Goal: Task Accomplishment & Management: Use online tool/utility

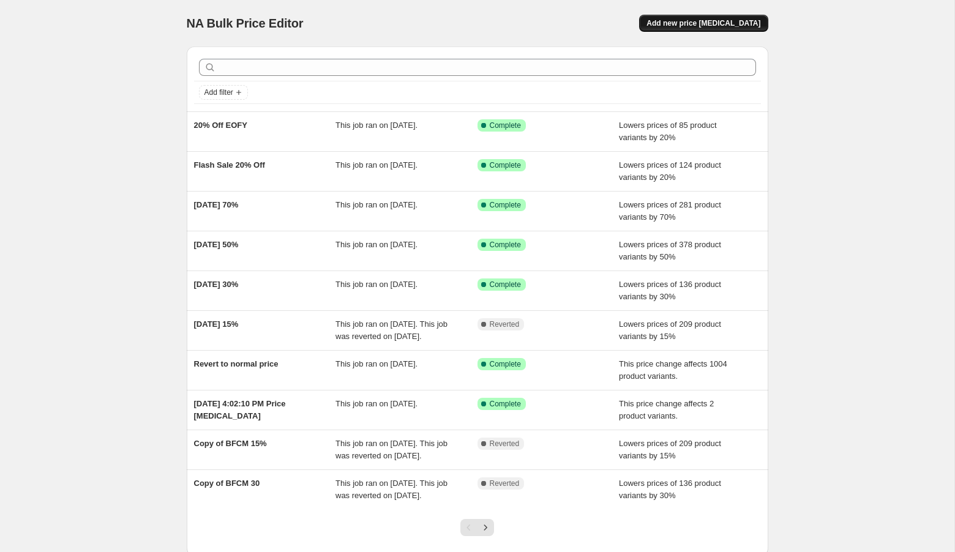
click at [720, 25] on span "Add new price change job" at bounding box center [704, 23] width 114 height 10
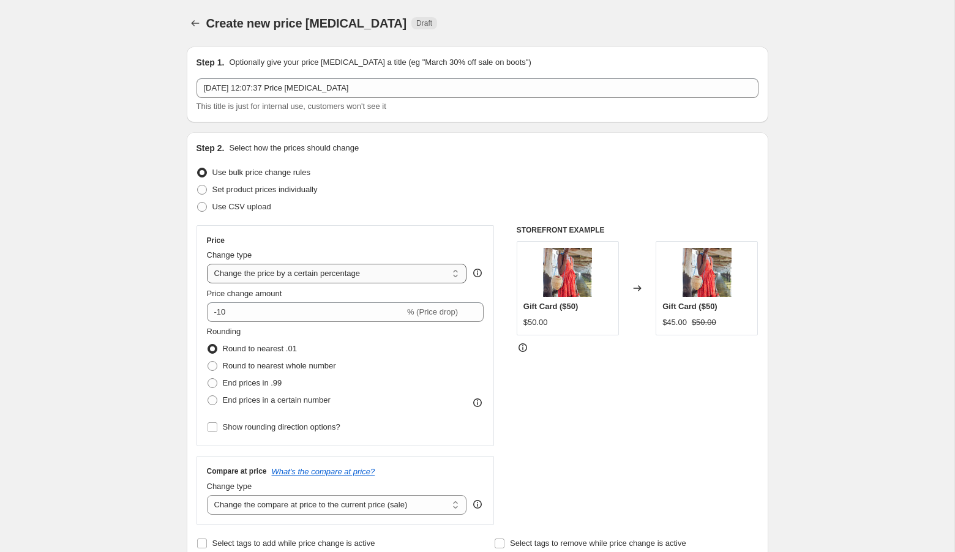
click at [390, 279] on select "Change the price to a certain amount Change the price by a certain amount Chang…" at bounding box center [337, 274] width 260 height 20
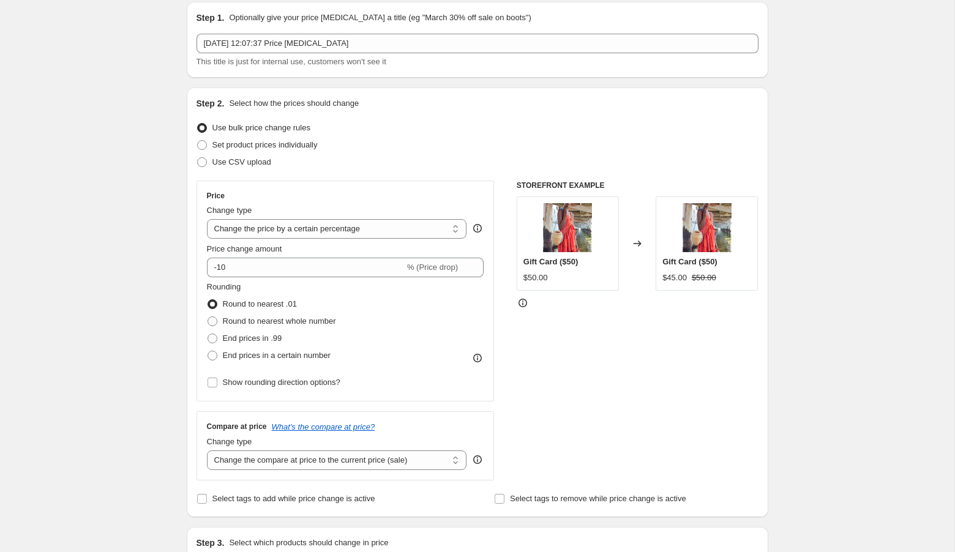
scroll to position [78, 0]
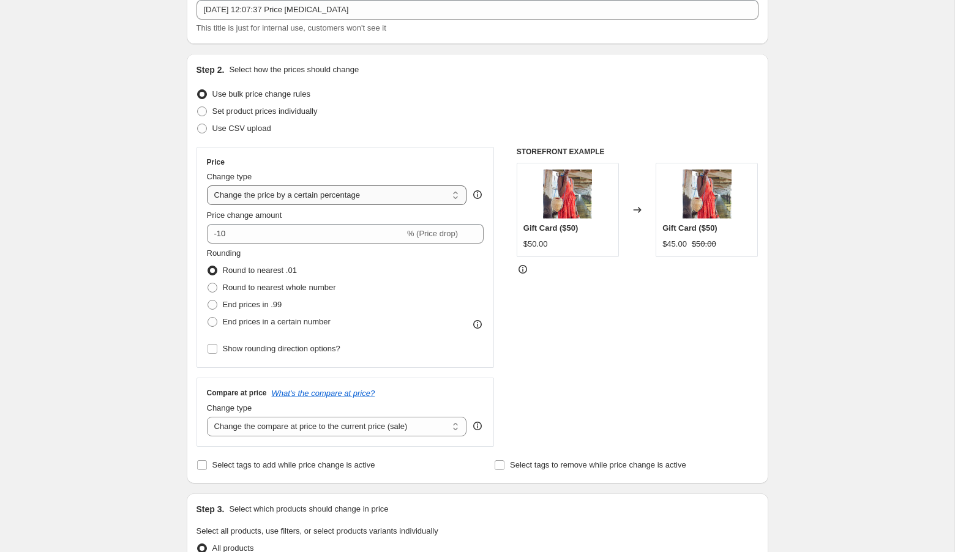
click at [443, 190] on select "Change the price to a certain amount Change the price by a certain amount Chang…" at bounding box center [337, 196] width 260 height 20
select select "to"
click at [207, 186] on select "Change the price to a certain amount Change the price by a certain amount Chang…" at bounding box center [337, 196] width 260 height 20
type input "80.00"
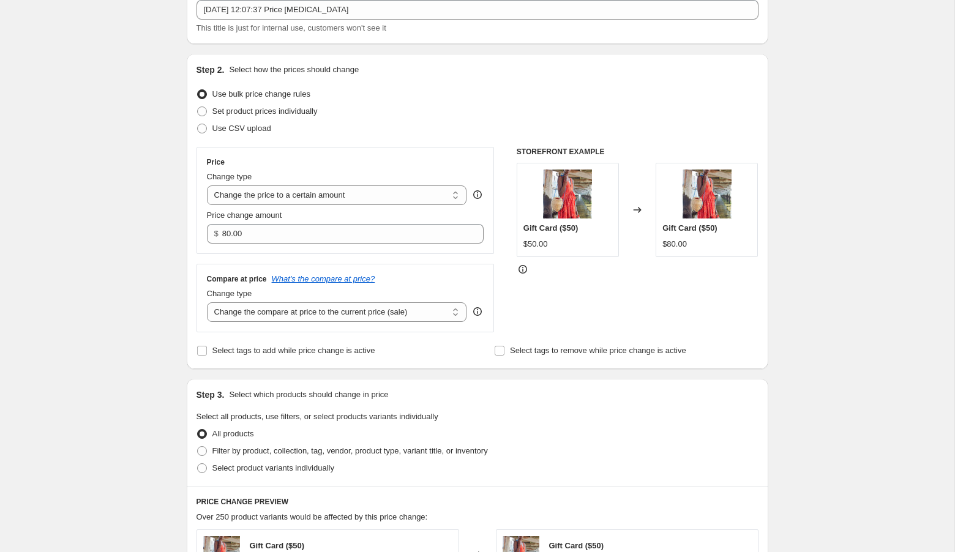
click at [484, 195] on icon at bounding box center [478, 195] width 12 height 12
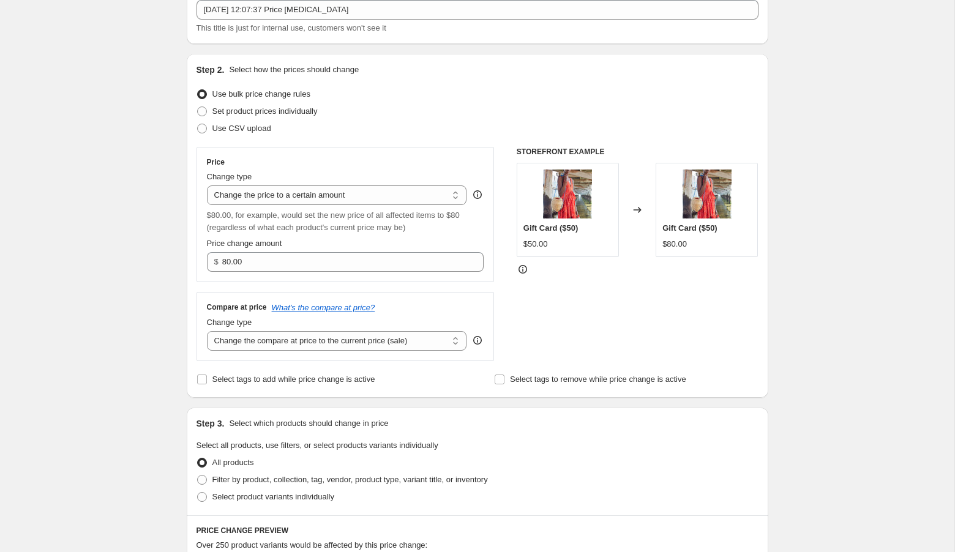
click at [426, 209] on div "$80.00, for example, would set the new price of all affected items to $80 (rega…" at bounding box center [345, 221] width 277 height 24
click at [424, 198] on select "Change the price to a certain amount Change the price by a certain amount Chang…" at bounding box center [337, 196] width 260 height 20
click at [207, 186] on select "Change the price to a certain amount Change the price by a certain amount Chang…" at bounding box center [337, 196] width 260 height 20
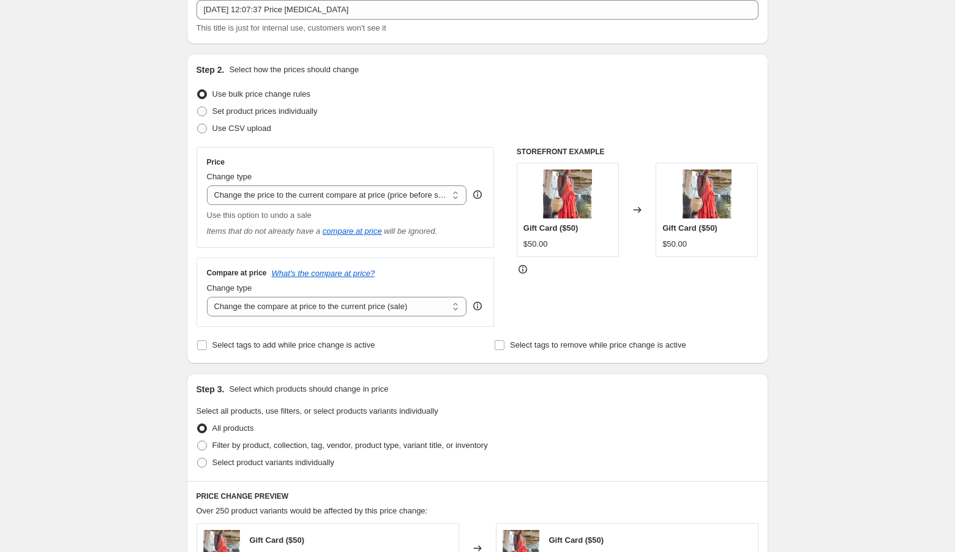
click at [479, 194] on icon at bounding box center [478, 195] width 12 height 12
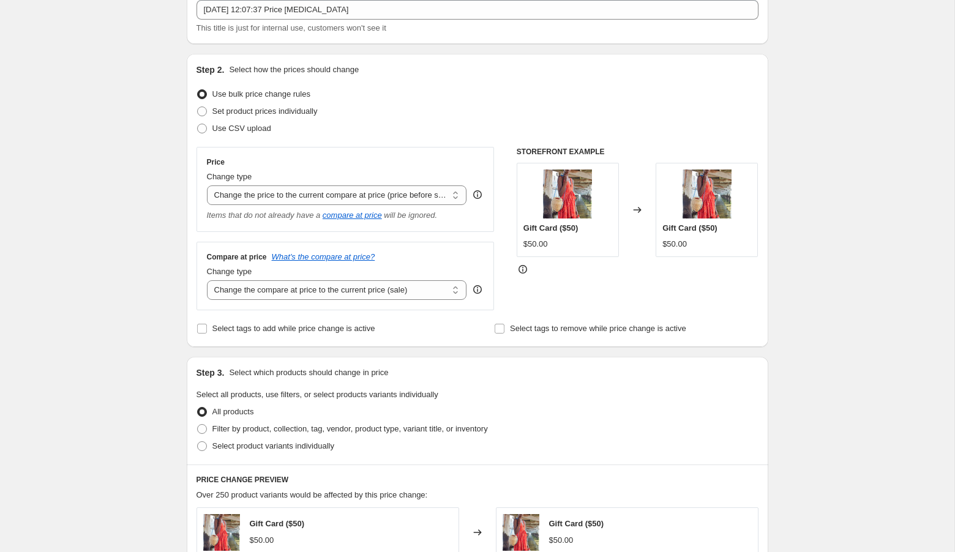
click at [479, 194] on icon at bounding box center [478, 195] width 12 height 12
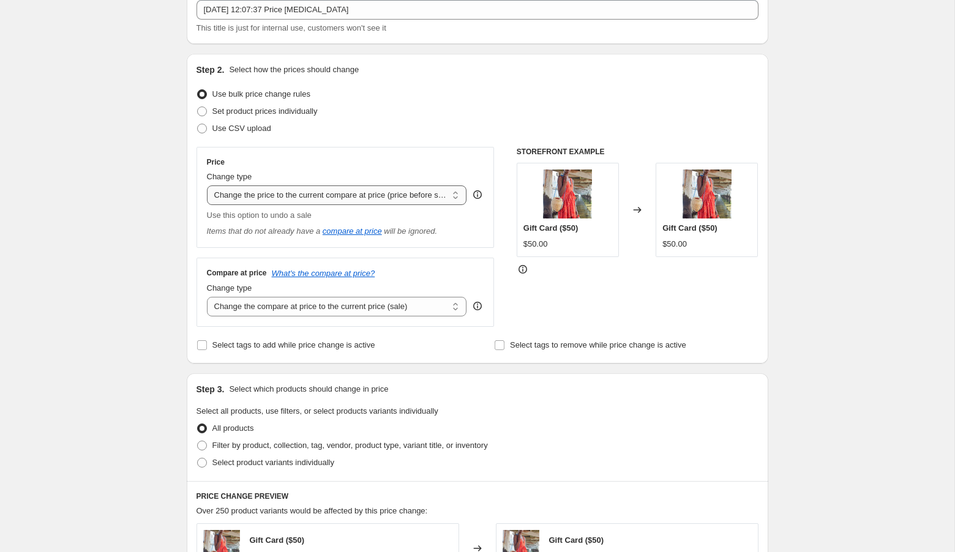
click at [437, 192] on select "Change the price to a certain amount Change the price by a certain amount Chang…" at bounding box center [337, 196] width 260 height 20
select select "to"
click at [207, 186] on select "Change the price to a certain amount Change the price by a certain amount Chang…" at bounding box center [337, 196] width 260 height 20
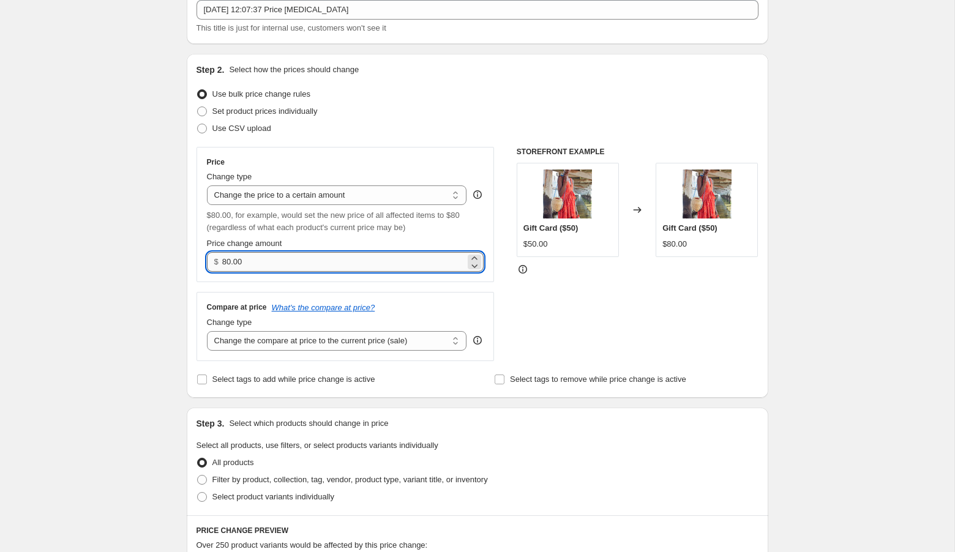
click at [339, 263] on input "80.00" at bounding box center [343, 262] width 243 height 20
click at [268, 257] on input "80.00" at bounding box center [343, 262] width 243 height 20
click at [241, 257] on input "80.00" at bounding box center [343, 262] width 243 height 20
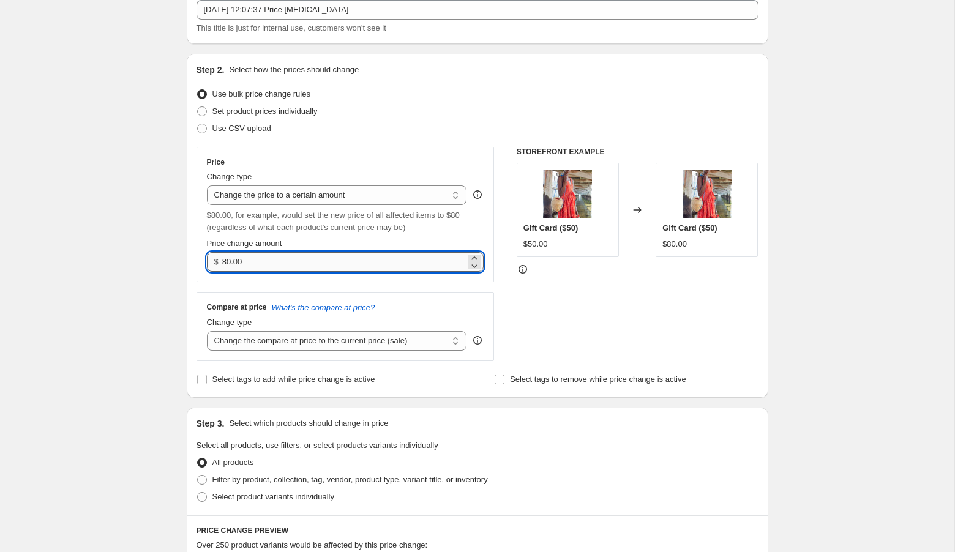
click at [241, 257] on input "80.00" at bounding box center [343, 262] width 243 height 20
type input "50.00"
click at [153, 307] on div "Create new price change job. This page is ready Create new price change job Dra…" at bounding box center [477, 525] width 955 height 1207
click at [335, 338] on select "Change the compare at price to the current price (sale) Change the compare at p…" at bounding box center [337, 341] width 260 height 20
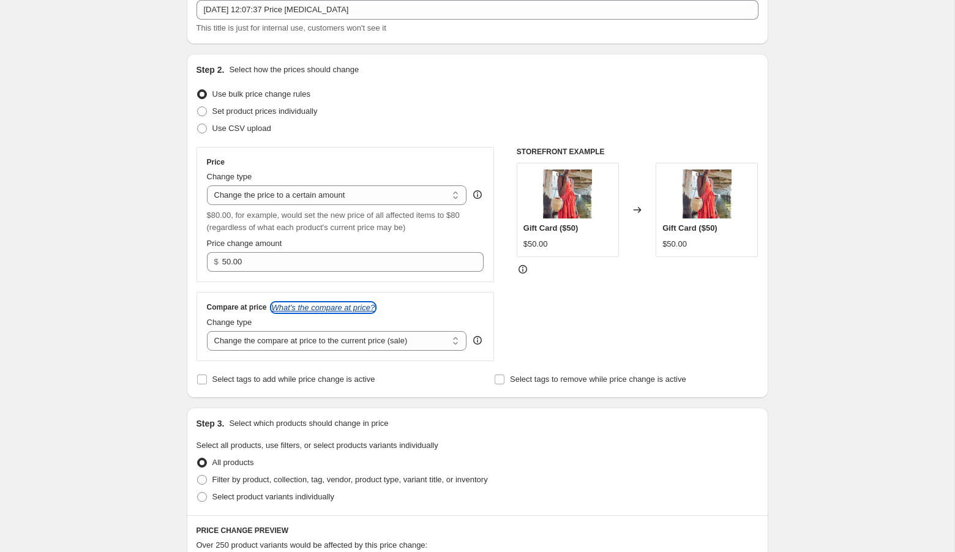
click at [343, 307] on icon "What's the compare at price?" at bounding box center [324, 307] width 104 height 9
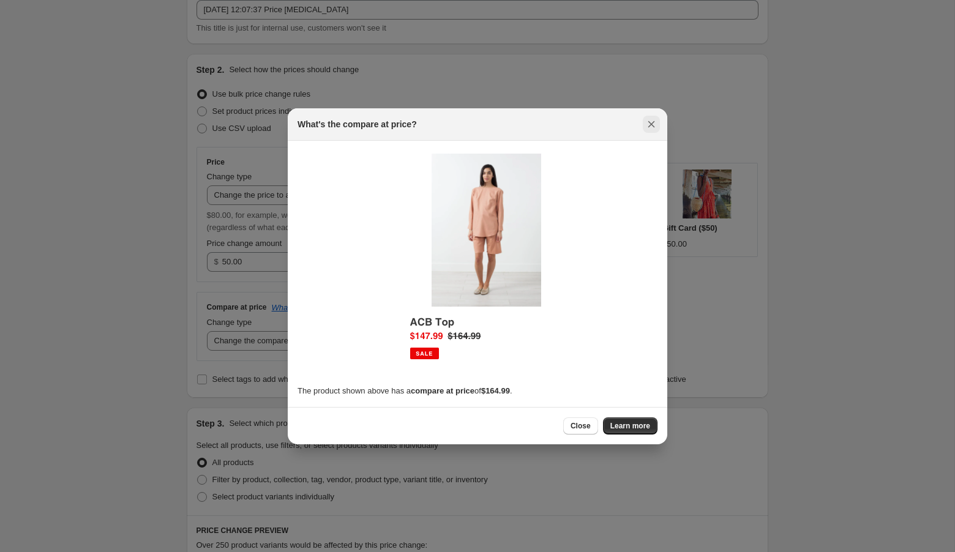
click at [652, 124] on icon "Close" at bounding box center [652, 124] width 7 height 7
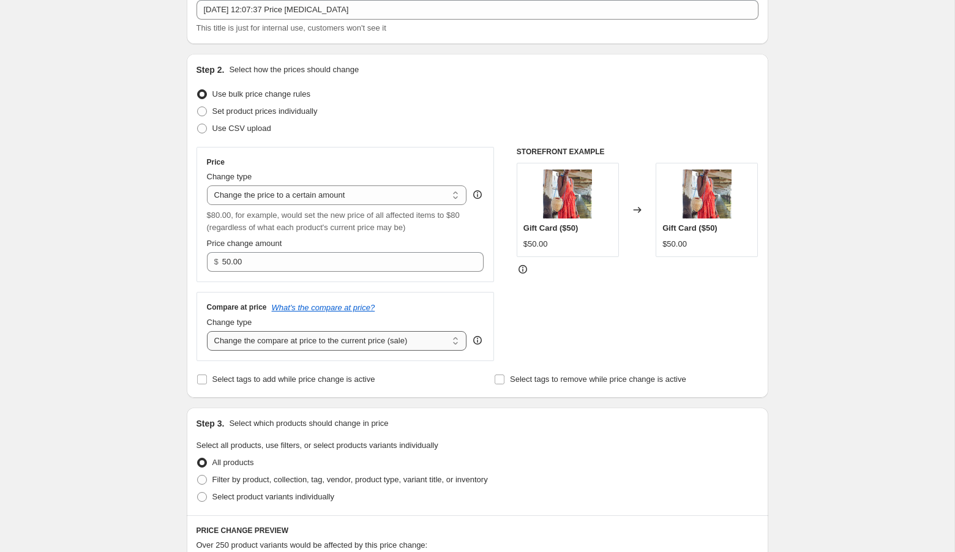
click at [369, 338] on select "Change the compare at price to the current price (sale) Change the compare at p…" at bounding box center [337, 341] width 260 height 20
click at [360, 333] on select "Change the compare at price to the current price (sale) Change the compare at p…" at bounding box center [337, 341] width 260 height 20
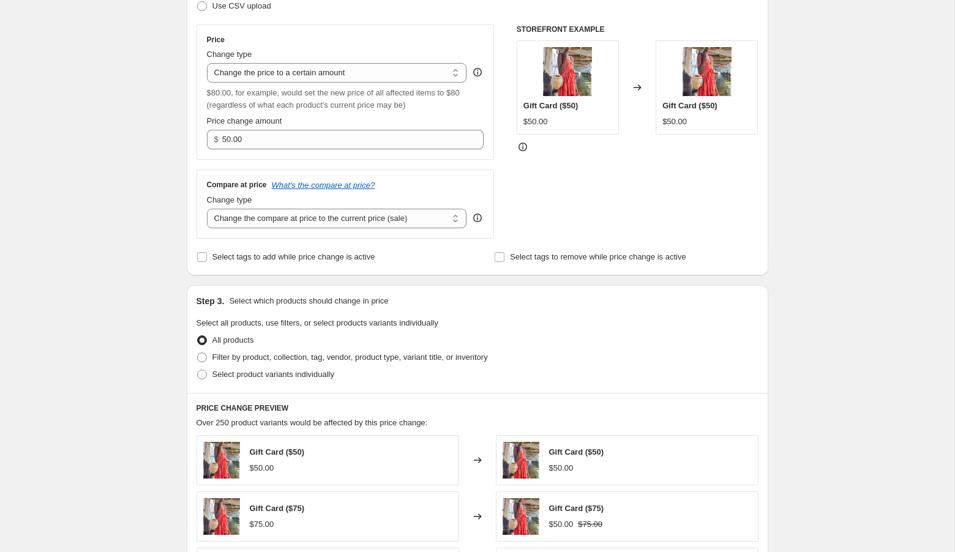
scroll to position [216, 0]
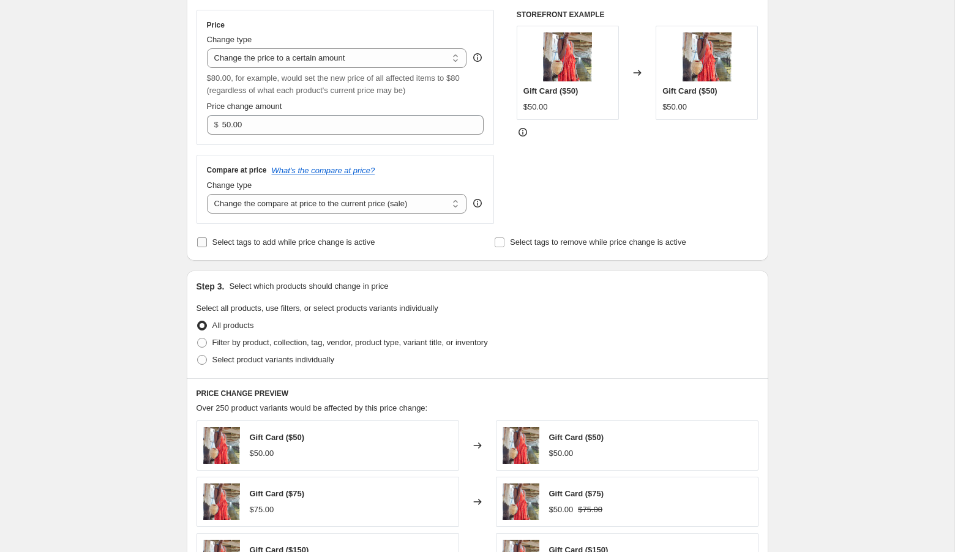
click at [203, 242] on input "Select tags to add while price change is active" at bounding box center [202, 243] width 10 height 10
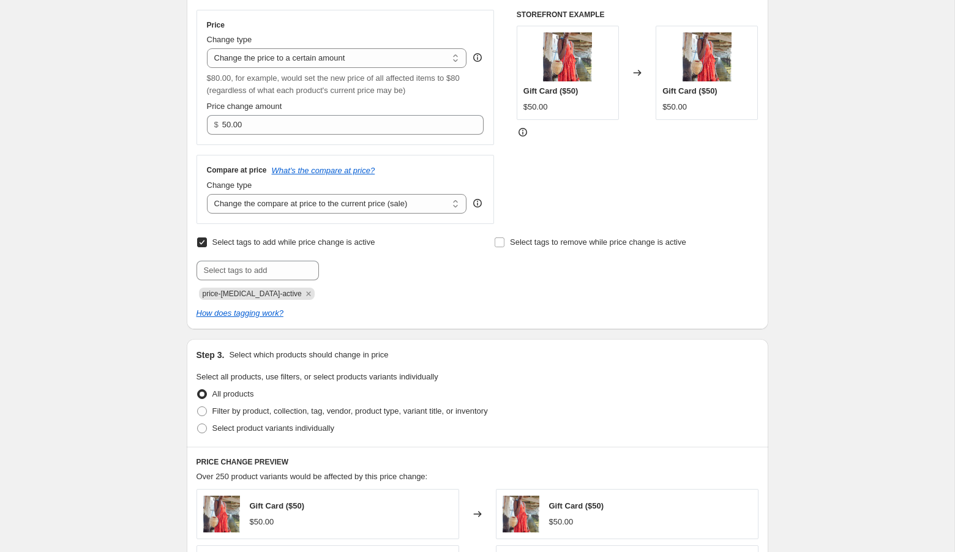
click at [202, 239] on input "Select tags to add while price change is active" at bounding box center [202, 243] width 10 height 10
checkbox input "false"
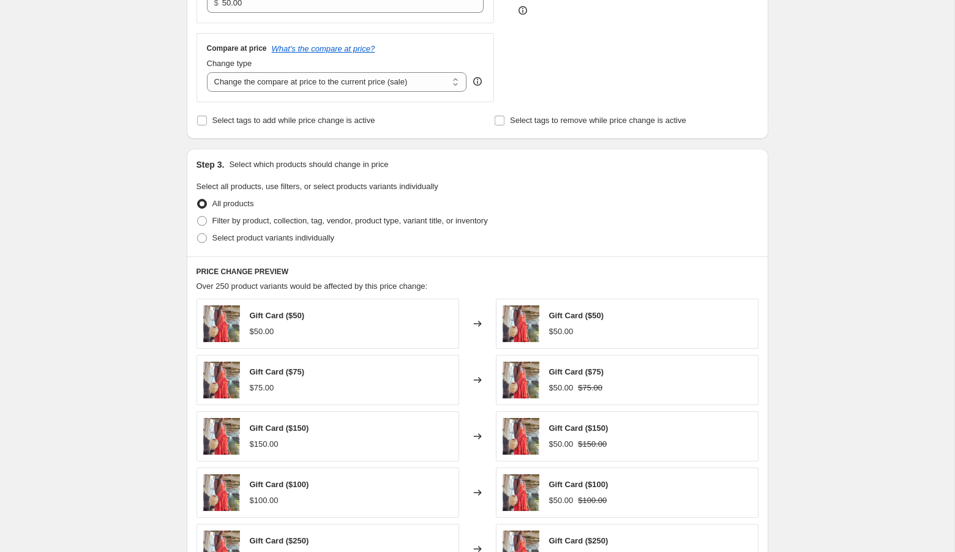
scroll to position [339, 0]
click at [197, 215] on span at bounding box center [202, 220] width 10 height 10
click at [197, 215] on input "Filter by product, collection, tag, vendor, product type, variant title, or inv…" at bounding box center [197, 215] width 1 height 1
radio input "true"
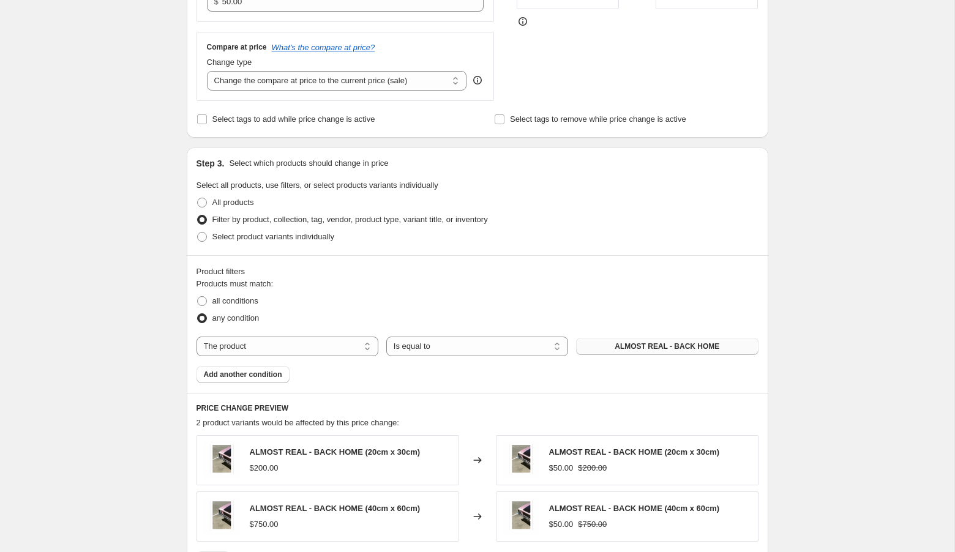
click at [620, 342] on span "ALMOST REAL - BACK HOME" at bounding box center [667, 347] width 105 height 10
click at [248, 337] on select "The product The product's collection The product's tag The product's vendor The…" at bounding box center [288, 347] width 182 height 20
click at [280, 341] on select "The product The product's collection The product's tag The product's vendor The…" at bounding box center [288, 347] width 182 height 20
select select "tag"
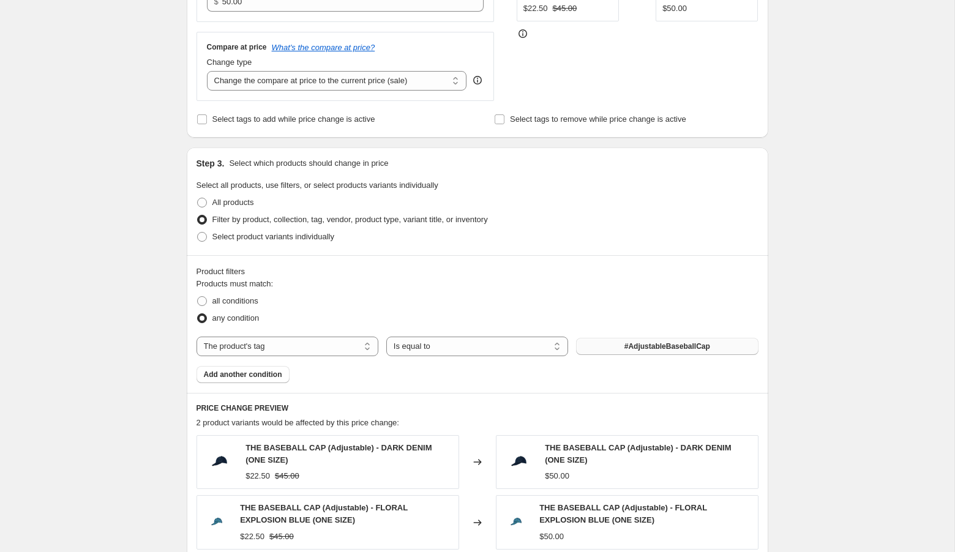
click at [646, 345] on span "#AdjustableBaseballCap" at bounding box center [668, 347] width 86 height 10
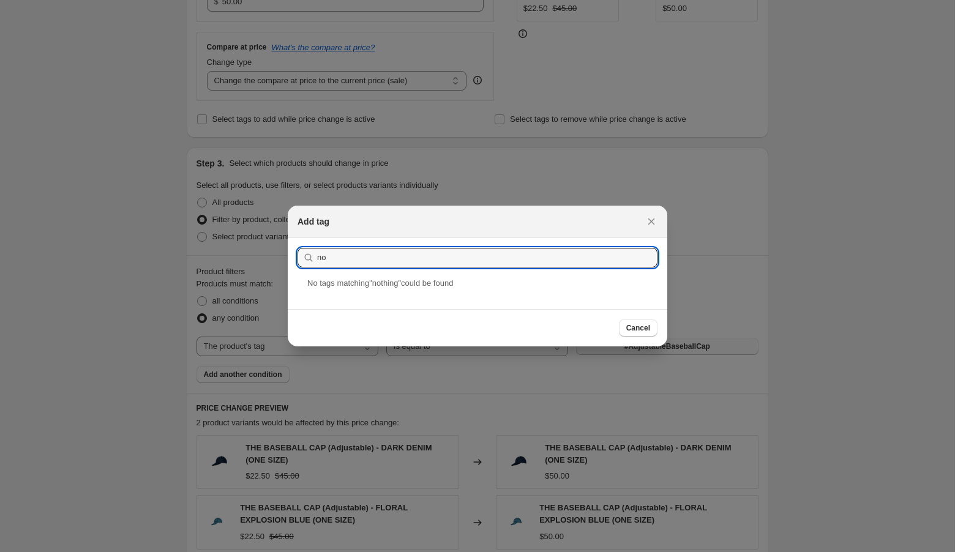
type input "n"
type input "#nothing"
click at [635, 326] on span "Cancel" at bounding box center [639, 328] width 24 height 10
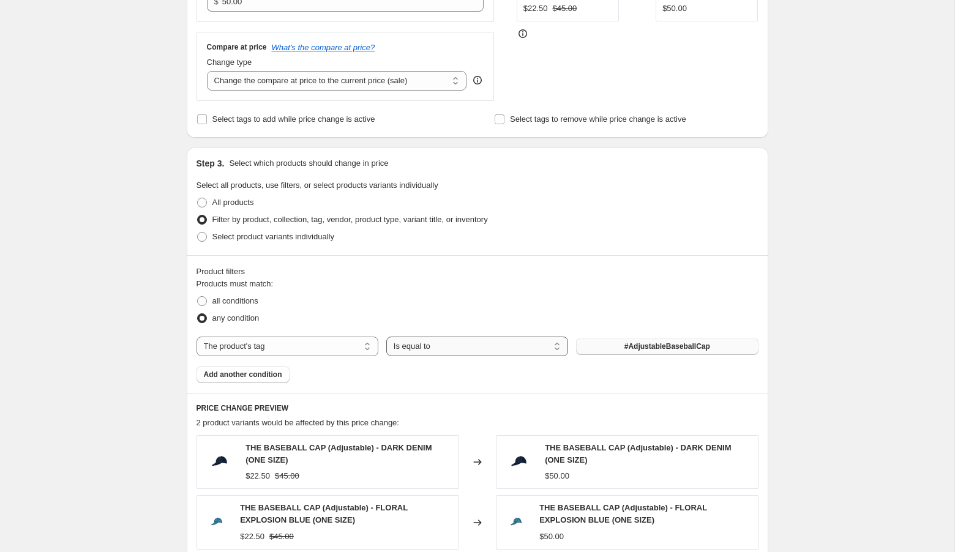
click at [392, 345] on select "Is equal to Is not equal to" at bounding box center [477, 347] width 182 height 20
click at [386, 337] on select "Is equal to Is not equal to" at bounding box center [477, 347] width 182 height 20
click at [350, 344] on select "The product The product's collection The product's tag The product's vendor The…" at bounding box center [288, 347] width 182 height 20
select select "collection"
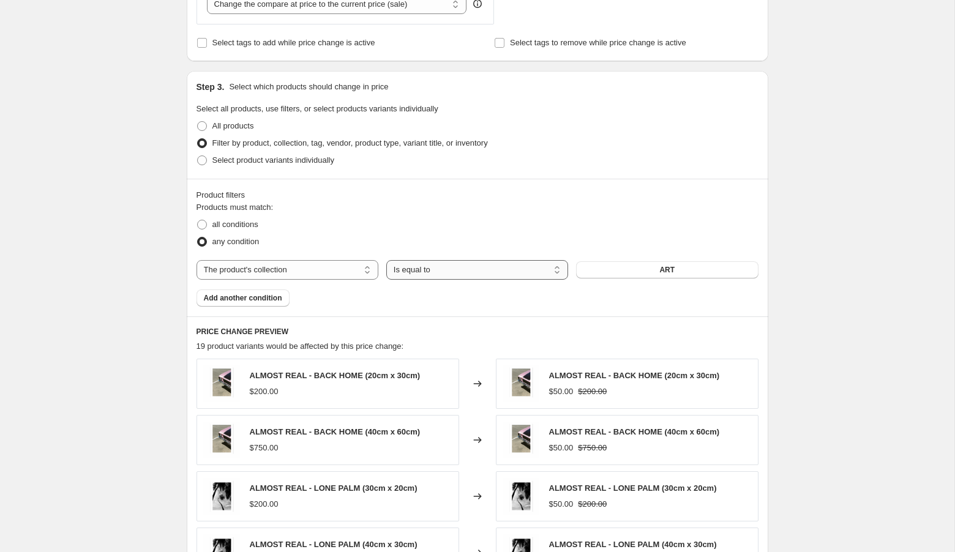
scroll to position [467, 0]
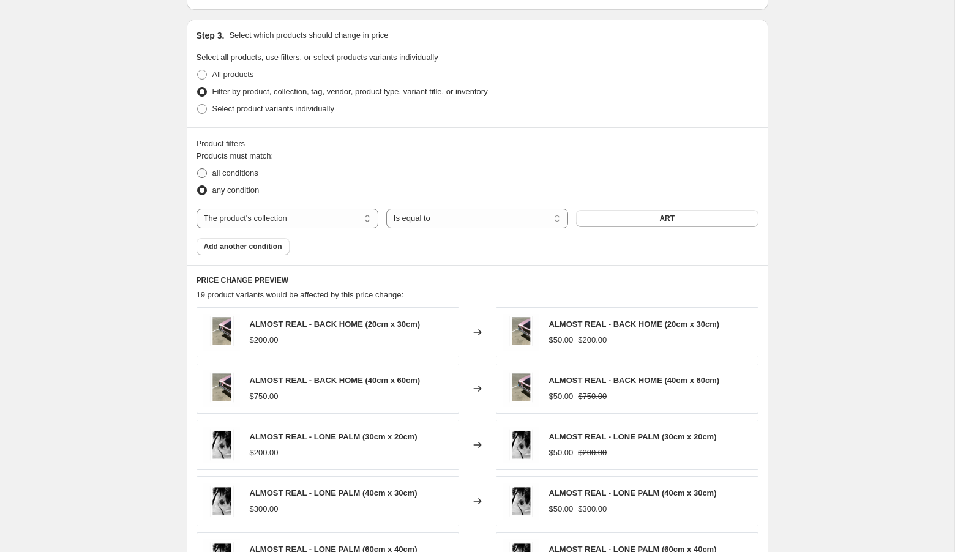
click at [242, 170] on span "all conditions" at bounding box center [236, 172] width 46 height 9
click at [198, 169] on input "all conditions" at bounding box center [197, 168] width 1 height 1
radio input "true"
click at [266, 222] on select "The product The product's collection The product's tag The product's vendor The…" at bounding box center [288, 219] width 182 height 20
select select "tag"
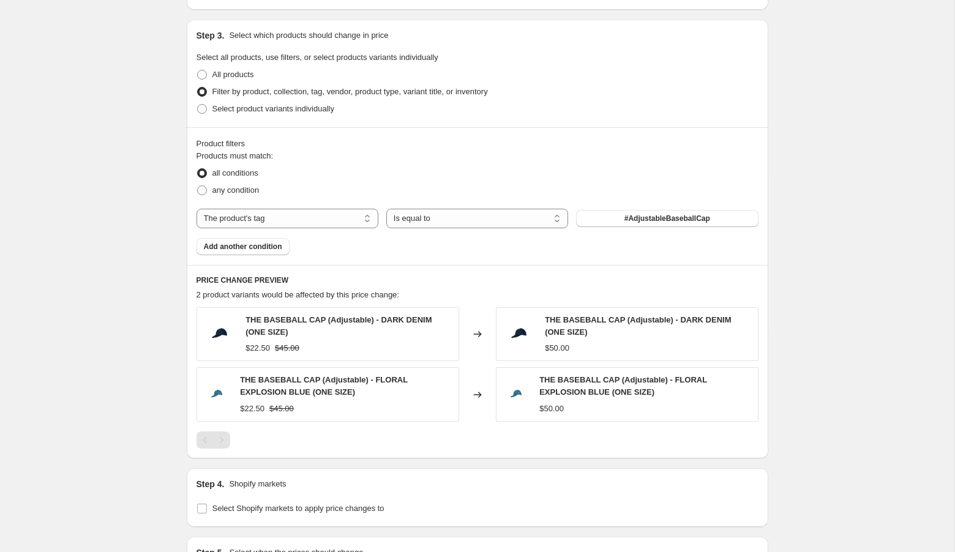
click at [625, 206] on div "Products must match: all conditions any condition The product The product's col…" at bounding box center [478, 202] width 562 height 105
click at [625, 217] on span "#AdjustableBaseballCap" at bounding box center [668, 219] width 86 height 10
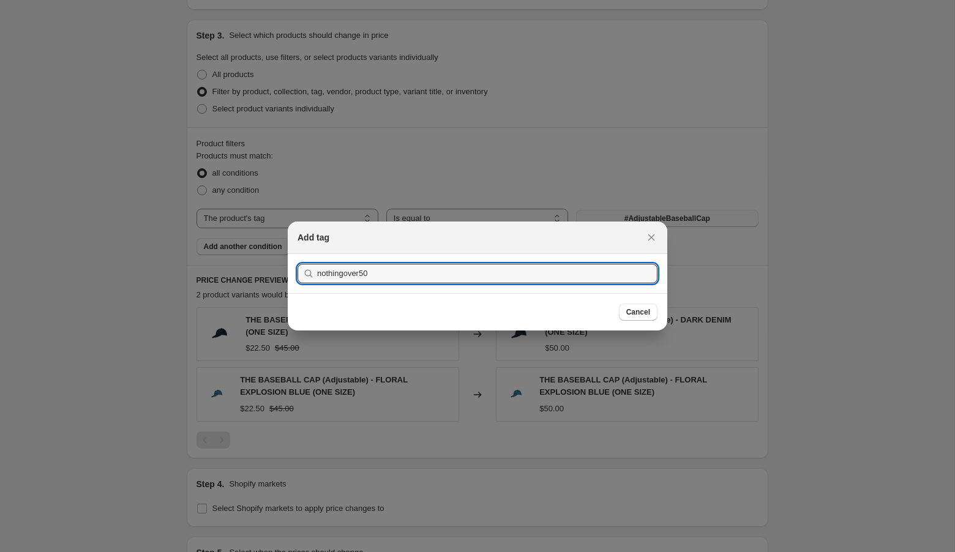
type input "nothingover50"
click at [298, 254] on button "Submit" at bounding box center [315, 260] width 35 height 13
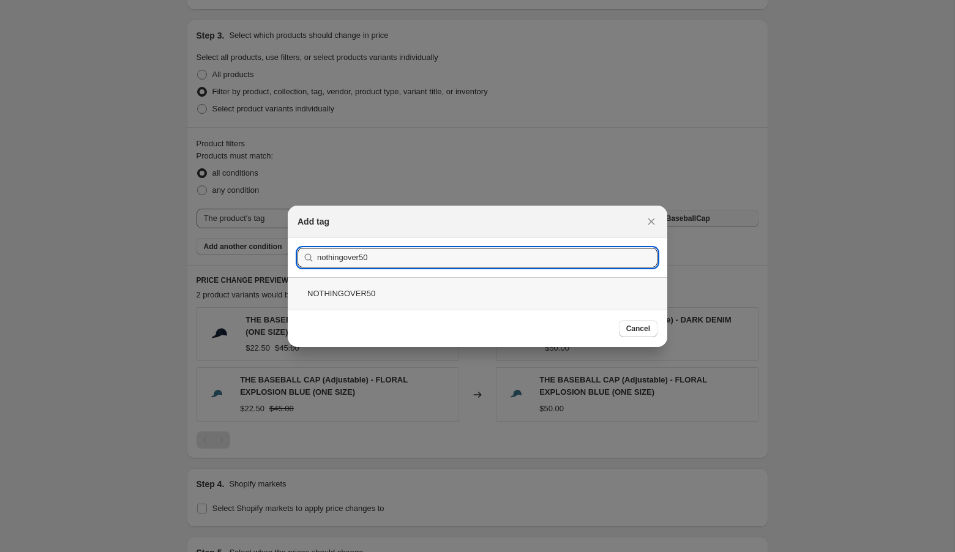
click at [482, 292] on div "NOTHINGOVER50" at bounding box center [478, 293] width 380 height 32
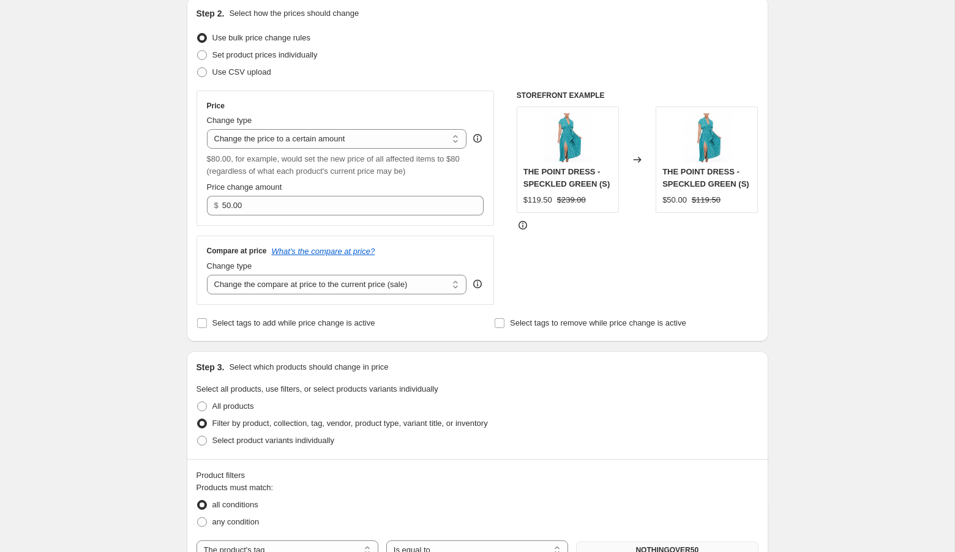
scroll to position [132, 0]
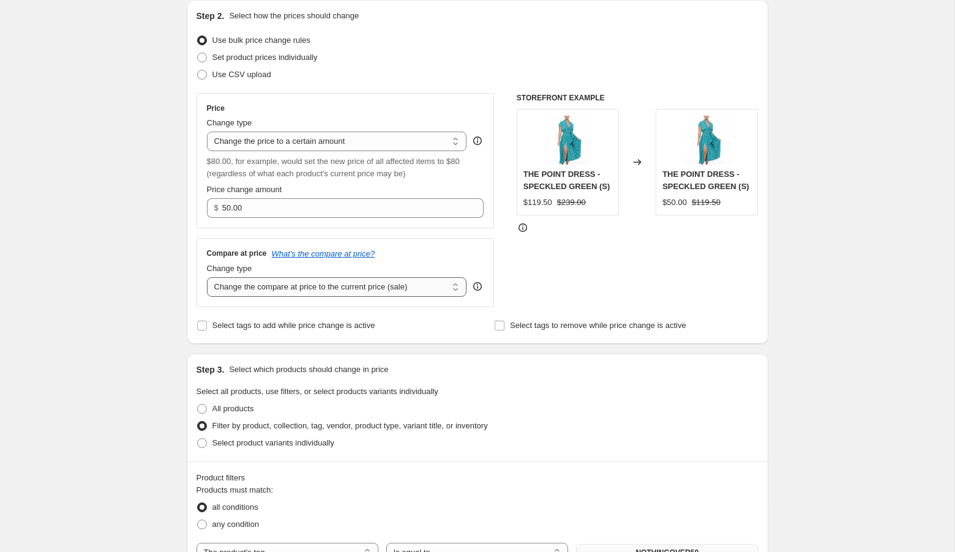
click at [433, 280] on select "Change the compare at price to the current price (sale) Change the compare at p…" at bounding box center [337, 287] width 260 height 20
select select "no_change"
click at [207, 277] on select "Change the compare at price to the current price (sale) Change the compare at p…" at bounding box center [337, 287] width 260 height 20
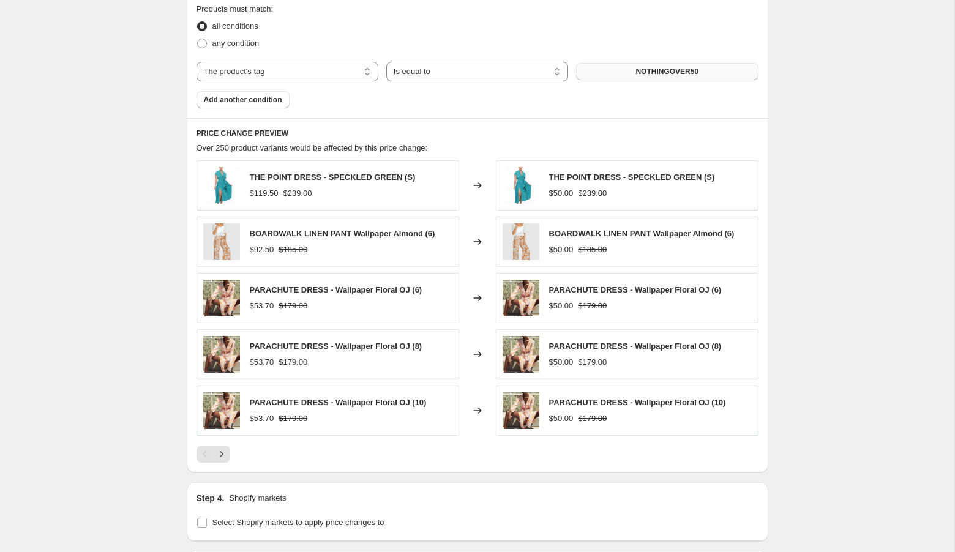
scroll to position [788, 0]
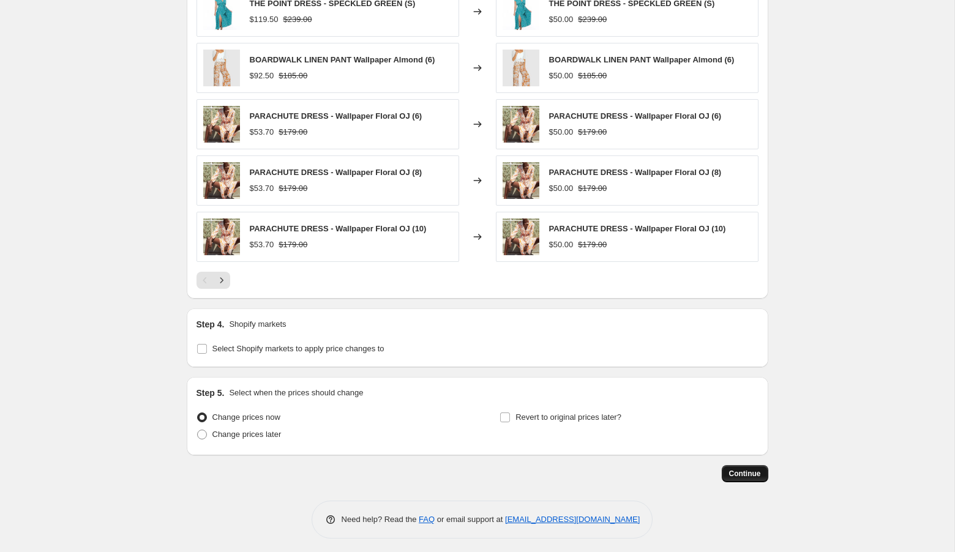
click at [765, 466] on button "Continue" at bounding box center [745, 473] width 47 height 17
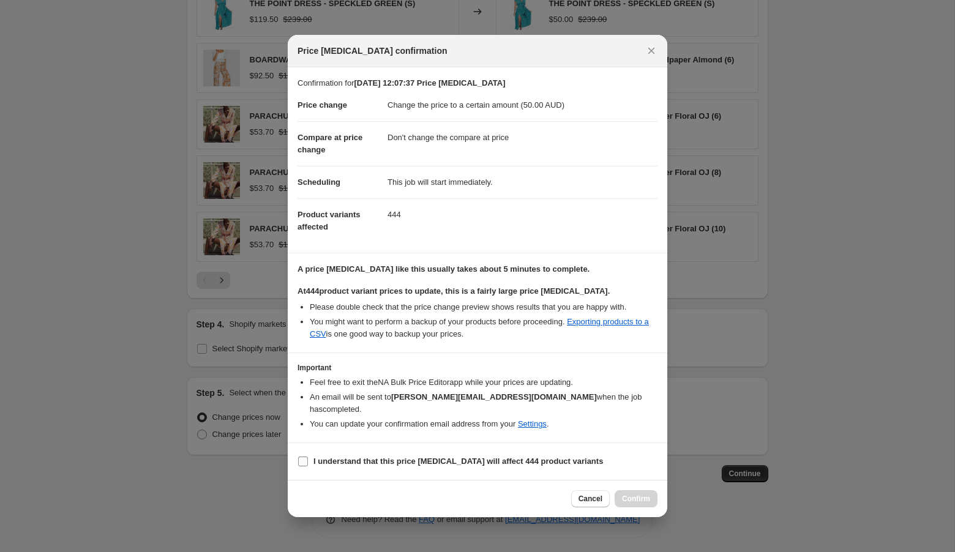
click at [308, 456] on span ":r24:" at bounding box center [303, 461] width 11 height 11
click at [308, 457] on input "I understand that this price change job will affect 444 product variants" at bounding box center [303, 462] width 10 height 10
checkbox input "true"
click at [646, 494] on span "Confirm" at bounding box center [636, 499] width 28 height 10
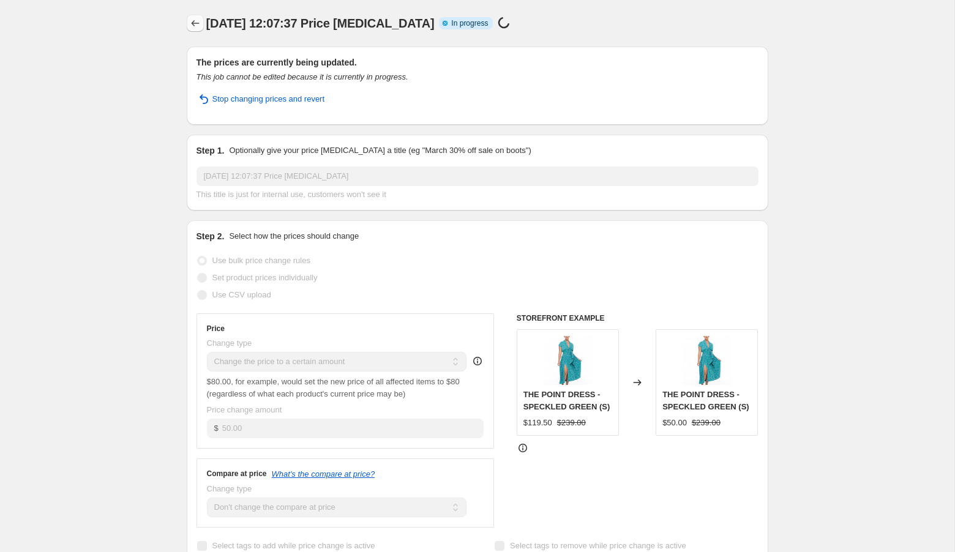
click at [201, 23] on icon "Price change jobs" at bounding box center [195, 23] width 12 height 12
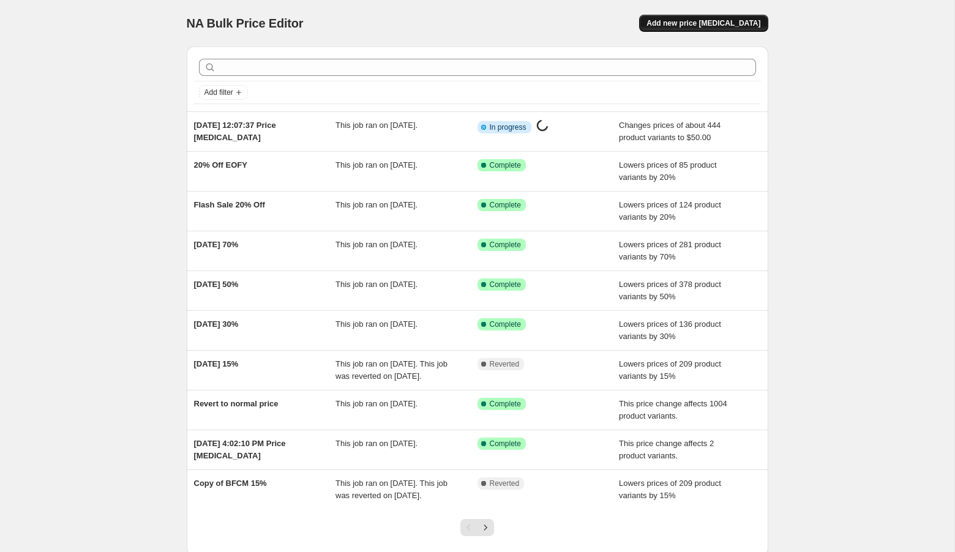
click at [698, 25] on span "Add new price change job" at bounding box center [704, 23] width 114 height 10
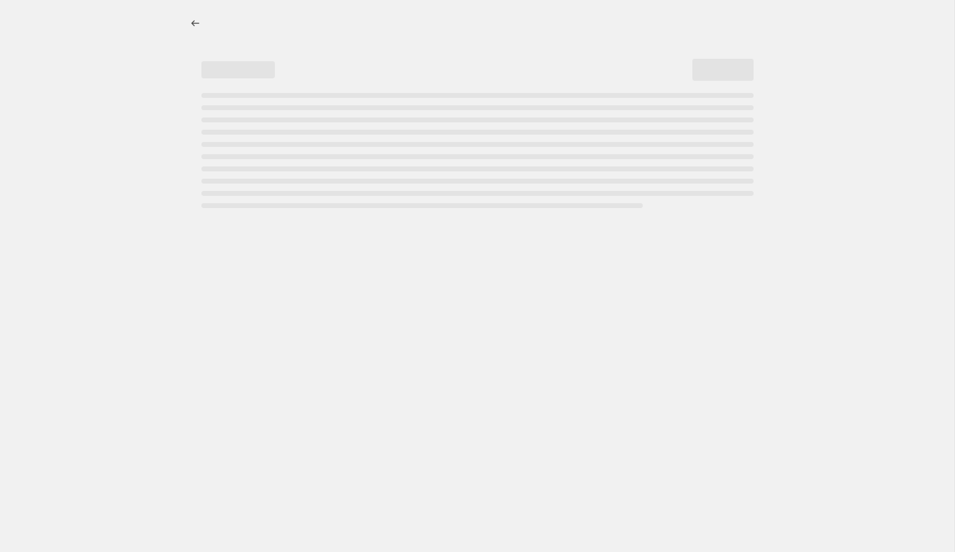
select select "percentage"
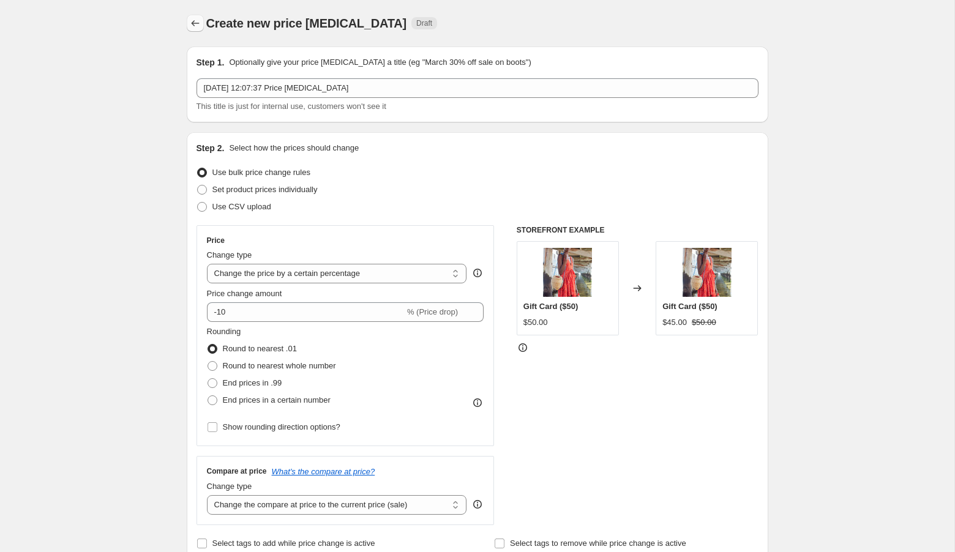
click at [189, 23] on icon "Price change jobs" at bounding box center [195, 23] width 12 height 12
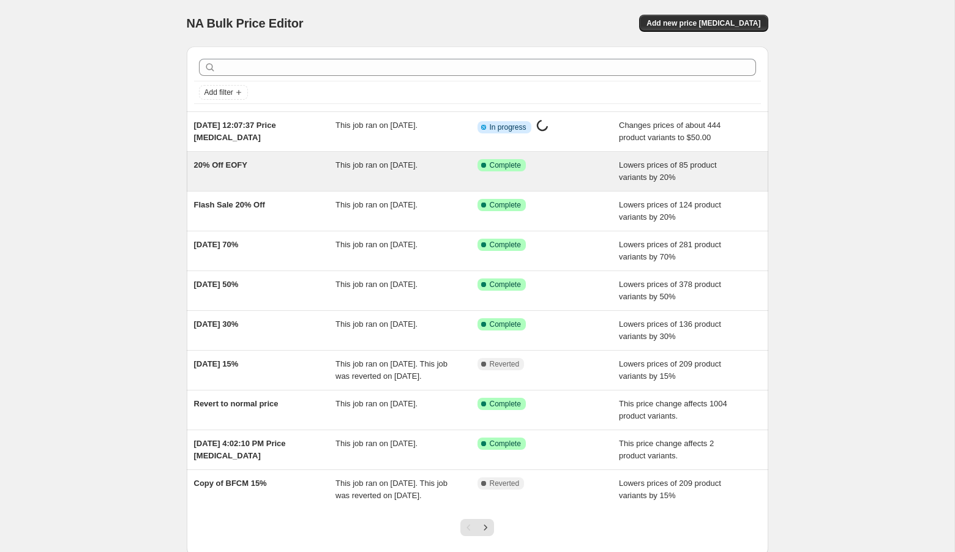
click at [737, 167] on div "Lowers prices of 85 product variants by 20%" at bounding box center [690, 171] width 142 height 24
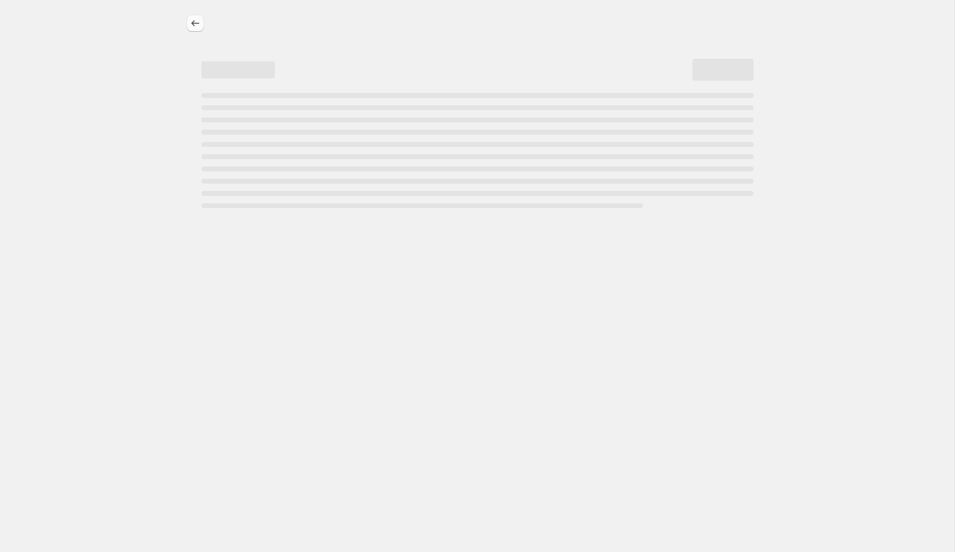
select select "percentage"
select select "collection"
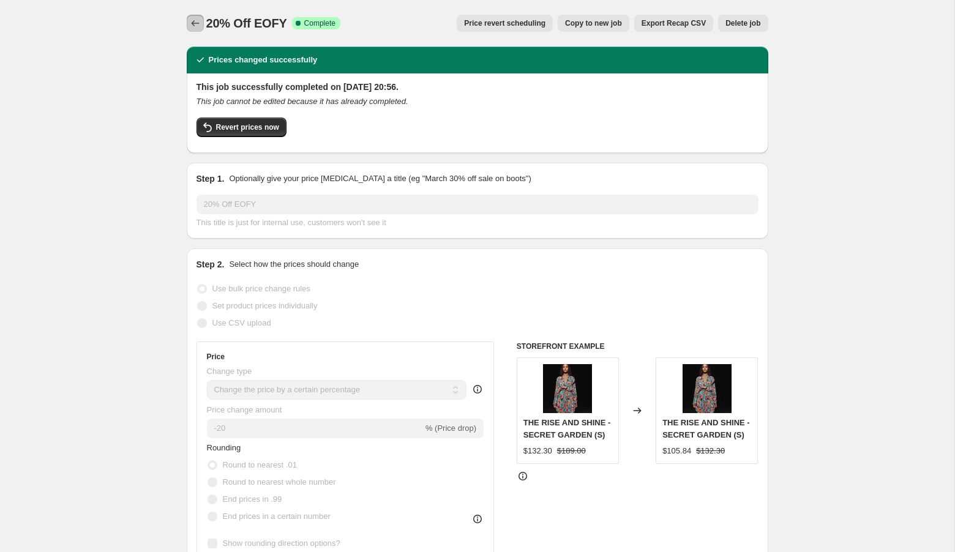
click at [198, 21] on icon "Price change jobs" at bounding box center [195, 23] width 12 height 12
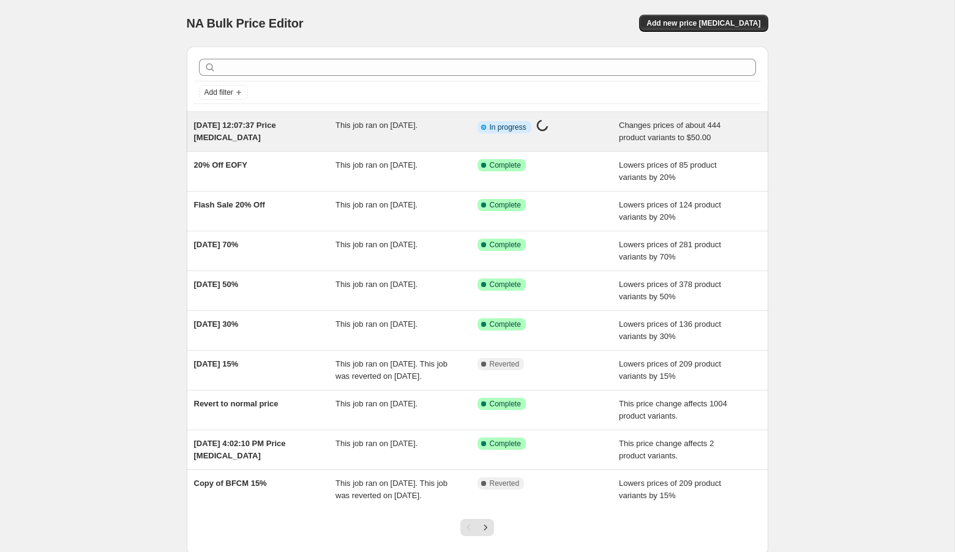
click at [692, 128] on span "Changes prices of about 444 product variants to $50.00" at bounding box center [670, 131] width 102 height 21
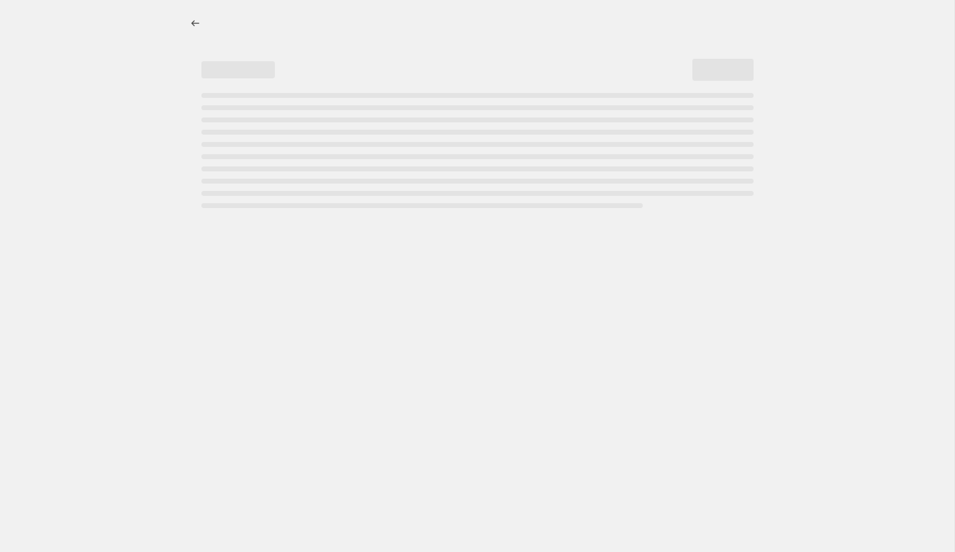
select select "no_change"
select select "tag"
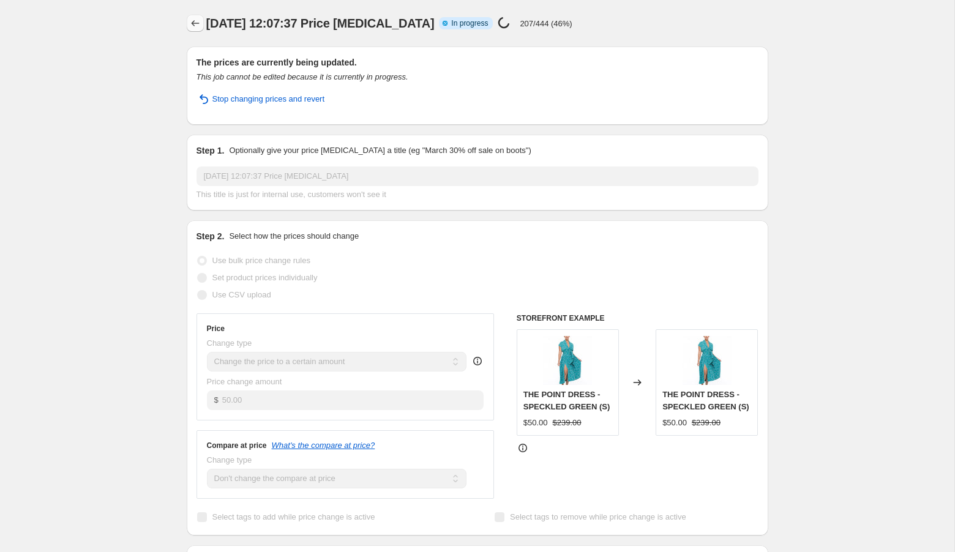
click at [188, 23] on button "Price change jobs" at bounding box center [195, 23] width 17 height 17
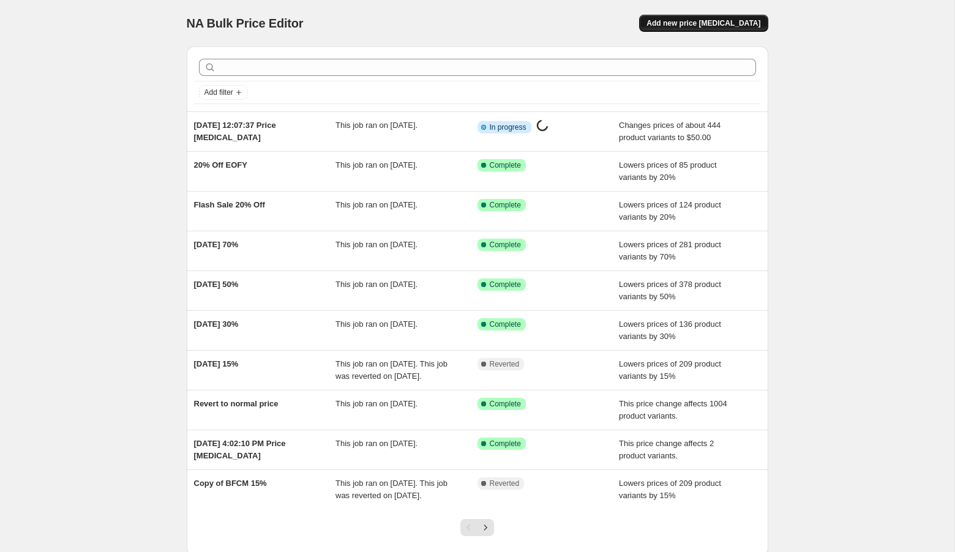
click at [694, 24] on span "Add new price change job" at bounding box center [704, 23] width 114 height 10
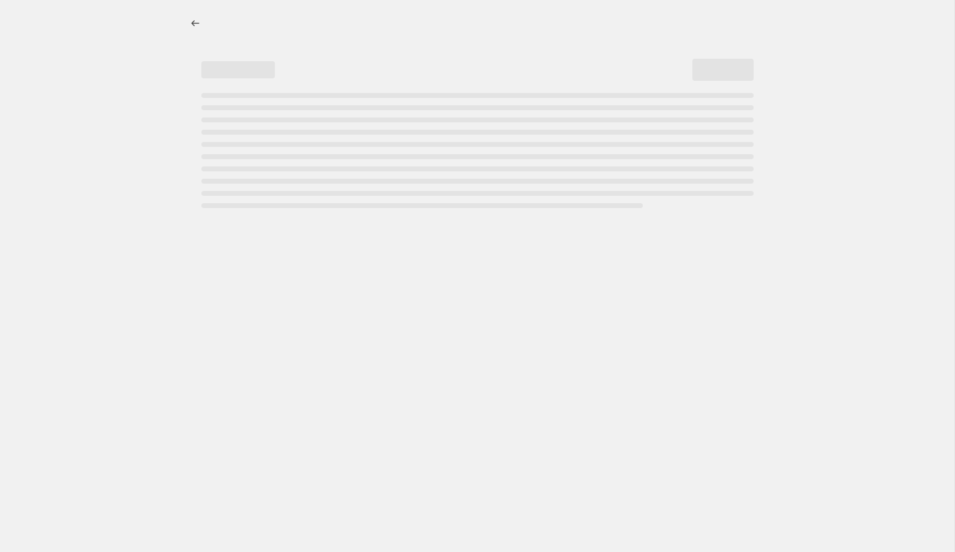
select select "percentage"
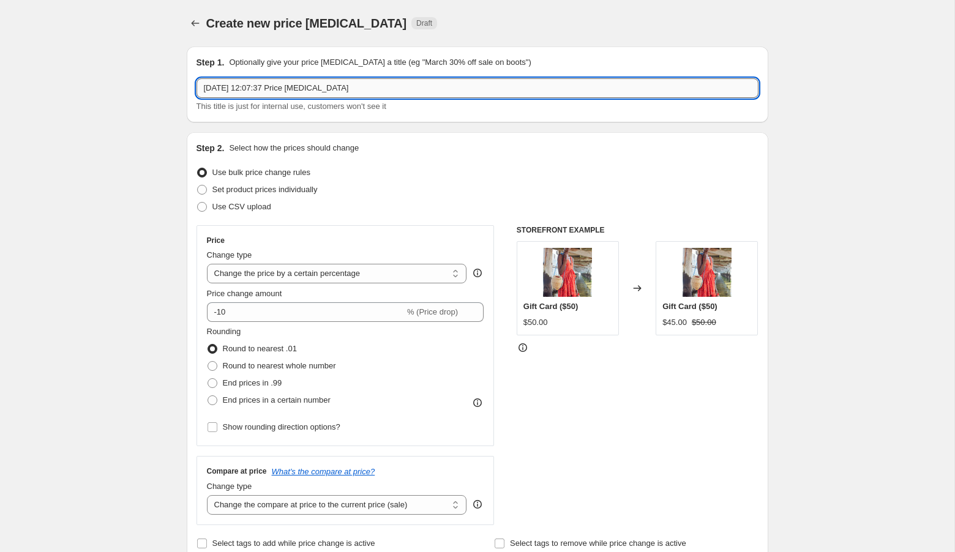
click at [283, 92] on input "25 Aug 2025, 12:07:37 Price change job" at bounding box center [478, 88] width 562 height 20
click at [255, 91] on input "Nothing Over 40" at bounding box center [478, 88] width 562 height 20
type input "Nothing Over $40"
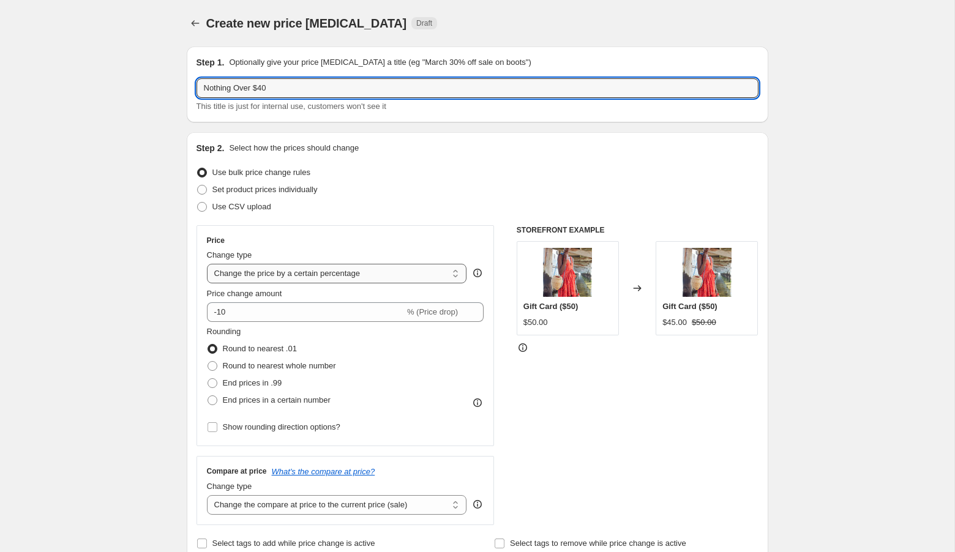
click at [325, 277] on select "Change the price to a certain amount Change the price by a certain amount Chang…" at bounding box center [337, 274] width 260 height 20
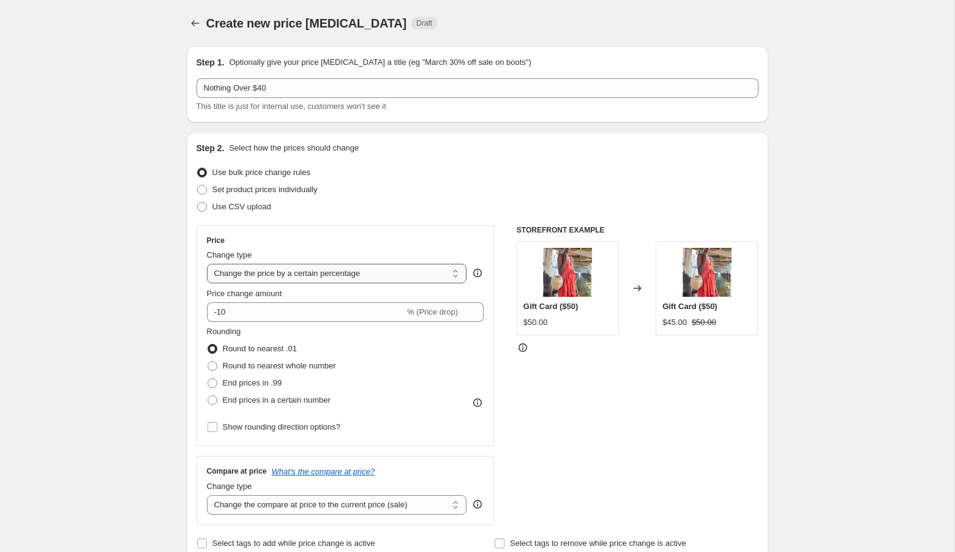
select select "to"
click at [207, 264] on select "Change the price to a certain amount Change the price by a certain amount Chang…" at bounding box center [337, 274] width 260 height 20
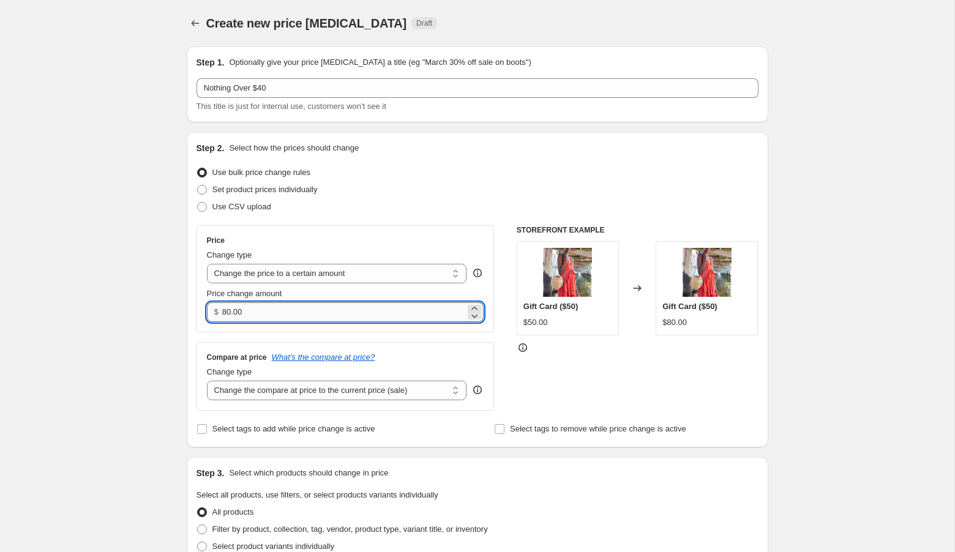
click at [291, 312] on input "80.00" at bounding box center [343, 313] width 243 height 20
type input "40.00"
click at [257, 402] on div "Compare at price What's the compare at price? Change type Change the compare at…" at bounding box center [346, 376] width 298 height 69
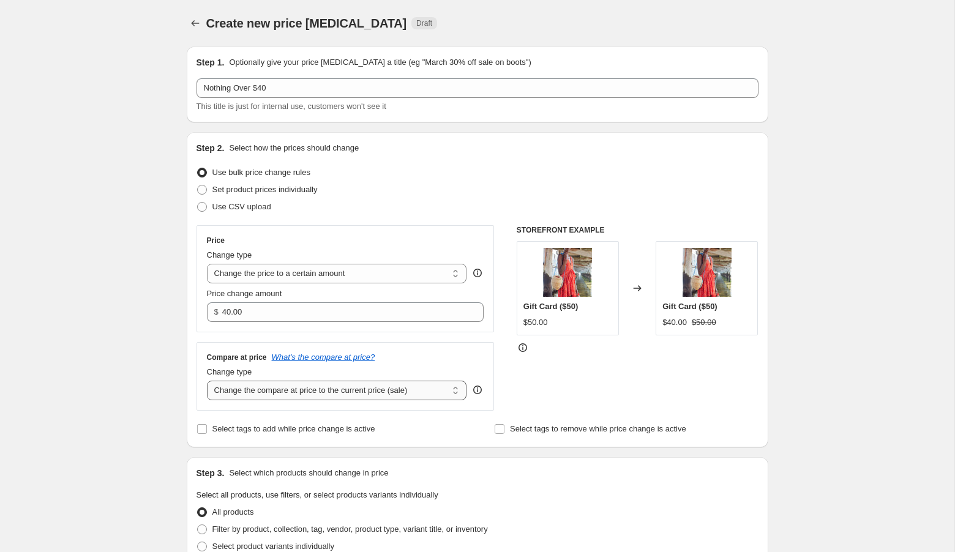
click at [257, 398] on select "Change the compare at price to the current price (sale) Change the compare at p…" at bounding box center [337, 391] width 260 height 20
select select "no_change"
click at [207, 381] on select "Change the compare at price to the current price (sale) Change the compare at p…" at bounding box center [337, 391] width 260 height 20
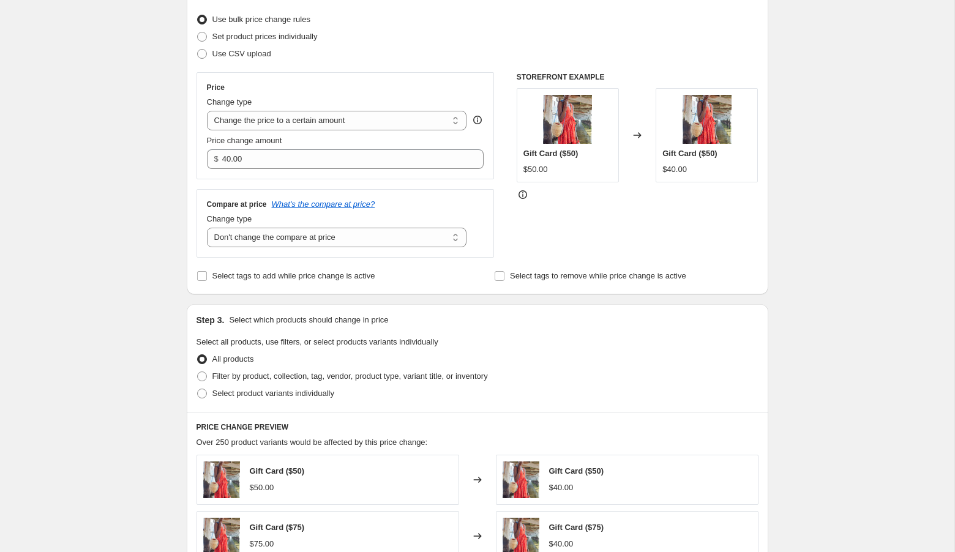
scroll to position [163, 0]
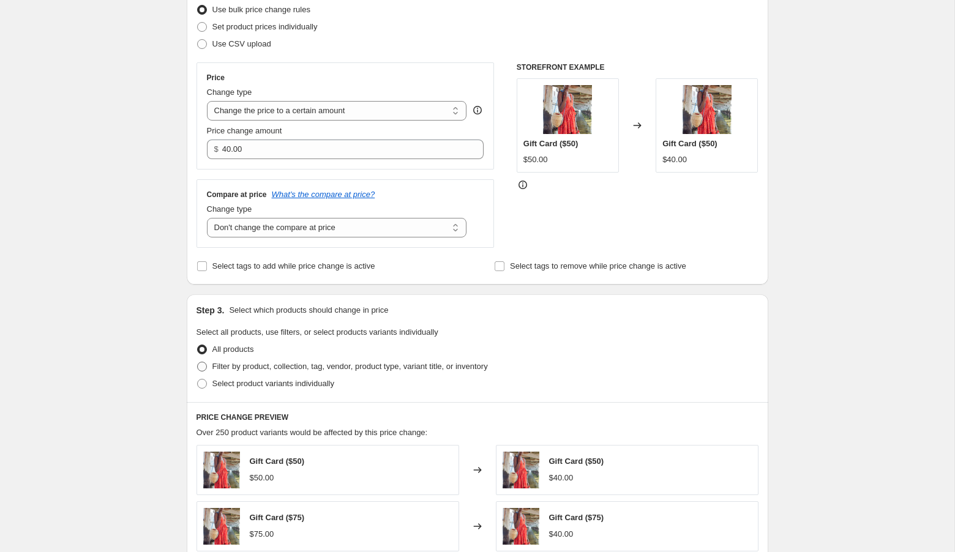
click at [242, 370] on span "Filter by product, collection, tag, vendor, product type, variant title, or inv…" at bounding box center [351, 366] width 276 height 9
click at [198, 363] on input "Filter by product, collection, tag, vendor, product type, variant title, or inv…" at bounding box center [197, 362] width 1 height 1
radio input "true"
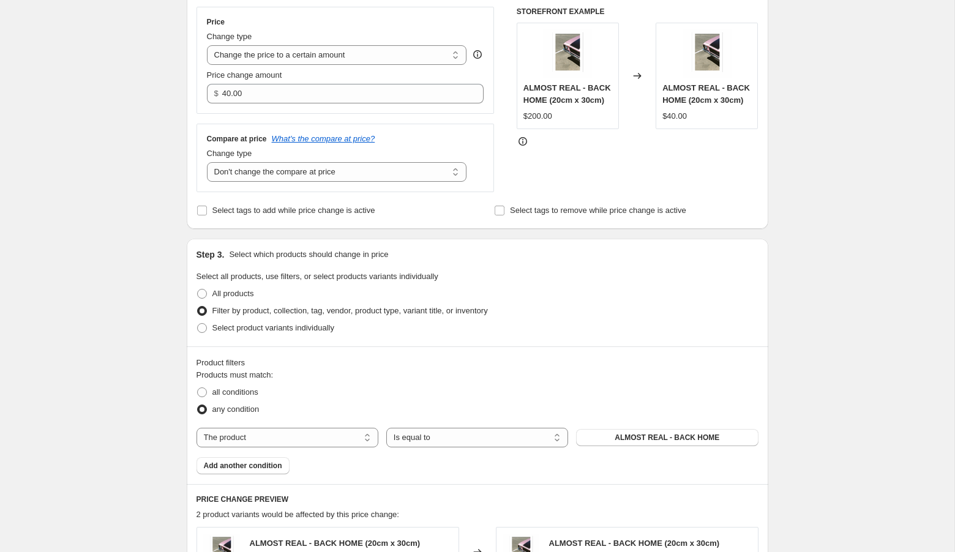
scroll to position [277, 0]
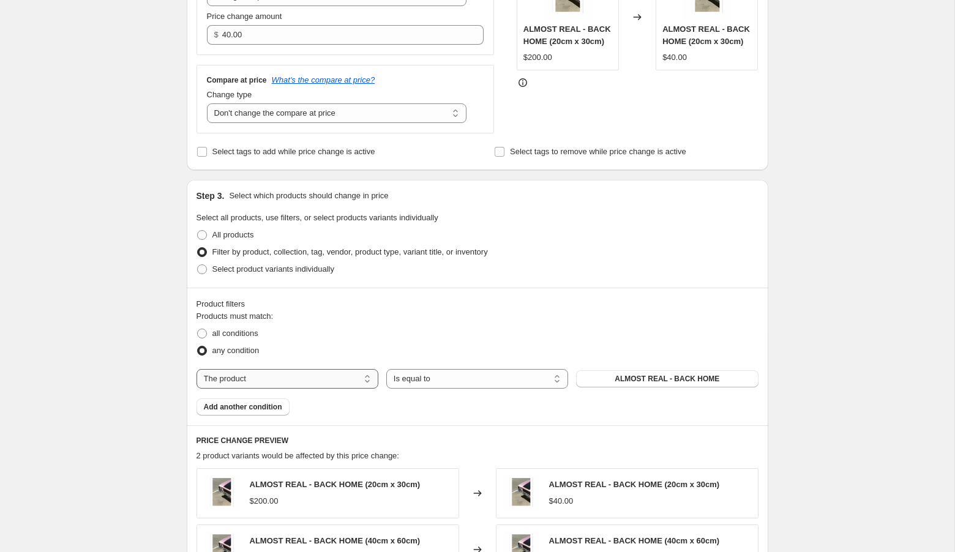
click at [332, 382] on select "The product The product's collection The product's tag The product's vendor The…" at bounding box center [288, 379] width 182 height 20
select select "tag"
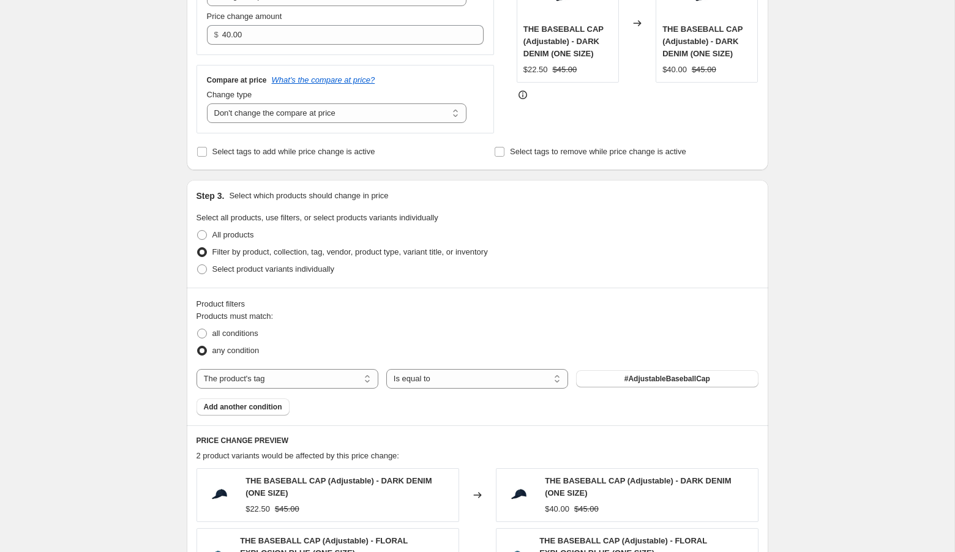
click at [608, 377] on button "#AdjustableBaseballCap" at bounding box center [667, 379] width 182 height 17
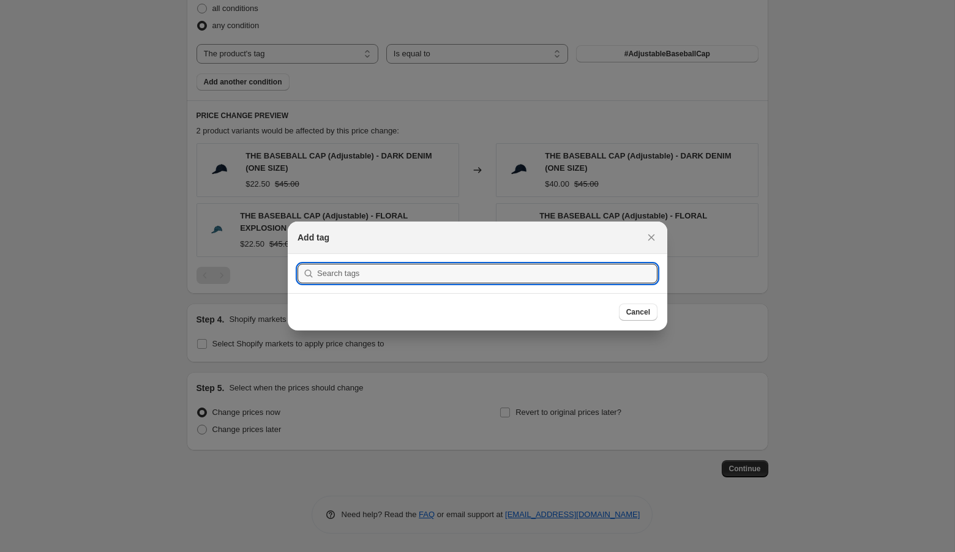
scroll to position [0, 0]
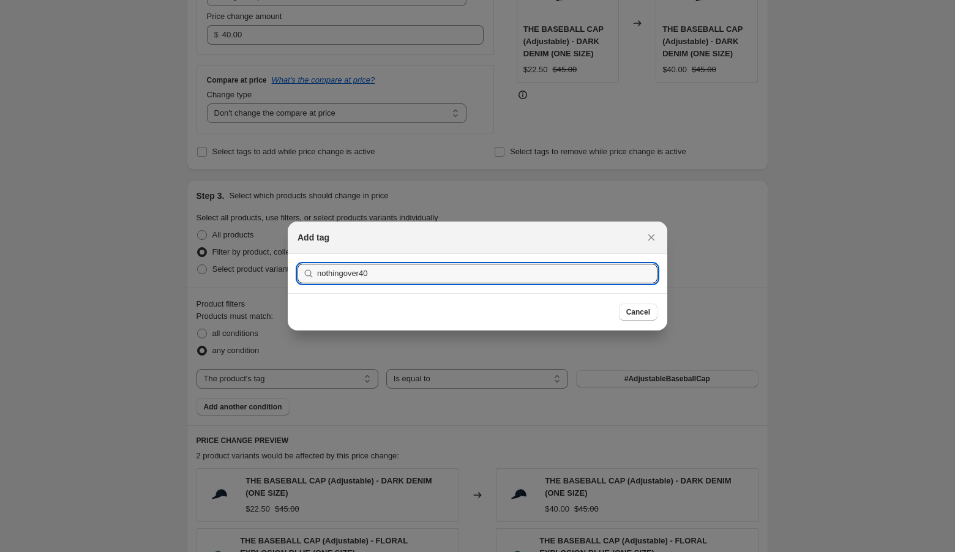
type input "nothingover40"
click at [298, 254] on button "Submit" at bounding box center [315, 260] width 35 height 13
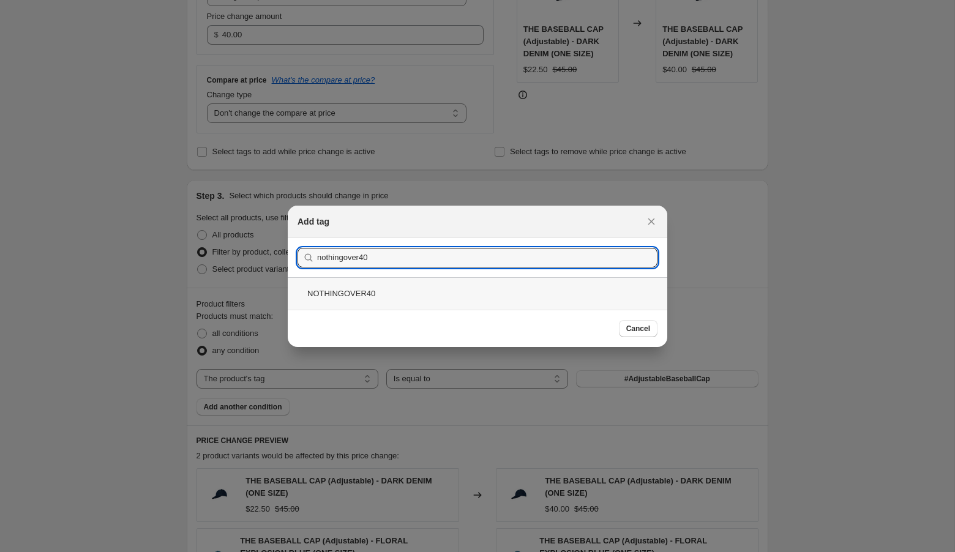
click at [465, 292] on div "NOTHINGOVER40" at bounding box center [478, 293] width 380 height 32
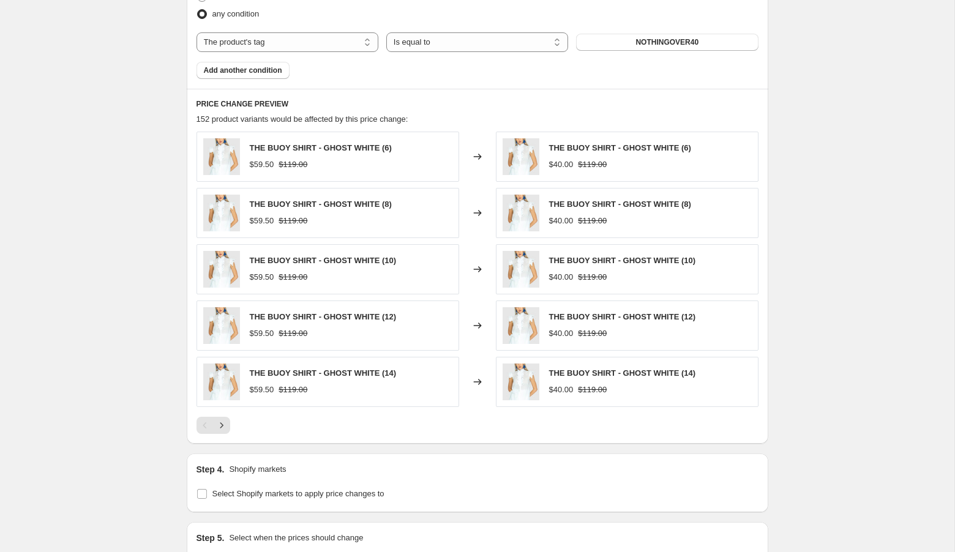
scroll to position [759, 0]
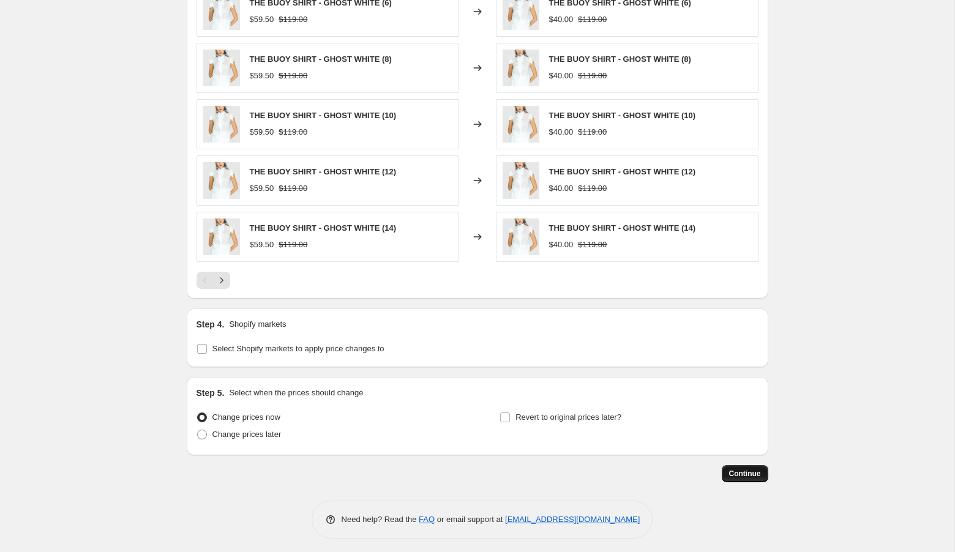
click at [747, 472] on span "Continue" at bounding box center [745, 474] width 32 height 10
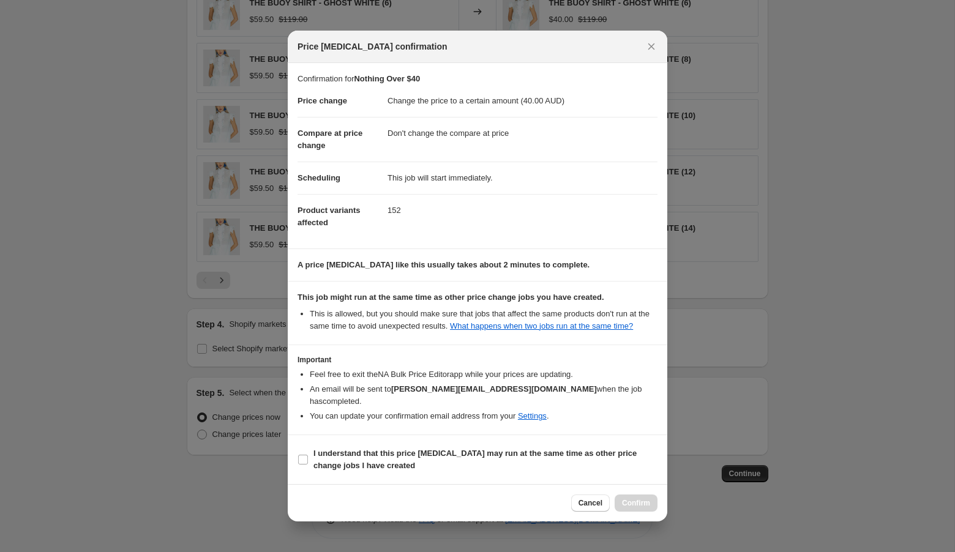
click at [472, 441] on section "I understand that this price change job may run at the same time as other price…" at bounding box center [478, 459] width 380 height 49
click at [469, 449] on b "I understand that this price change job may run at the same time as other price…" at bounding box center [475, 459] width 323 height 21
click at [308, 455] on input "I understand that this price change job may run at the same time as other price…" at bounding box center [303, 460] width 10 height 10
checkbox input "true"
click at [631, 504] on span "Confirm" at bounding box center [636, 504] width 28 height 10
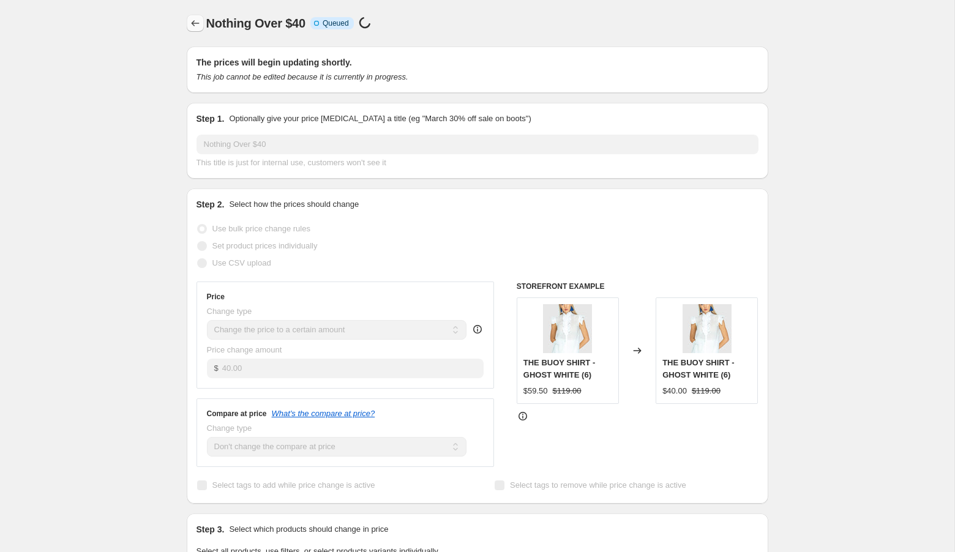
click at [192, 20] on icon "Price change jobs" at bounding box center [195, 23] width 12 height 12
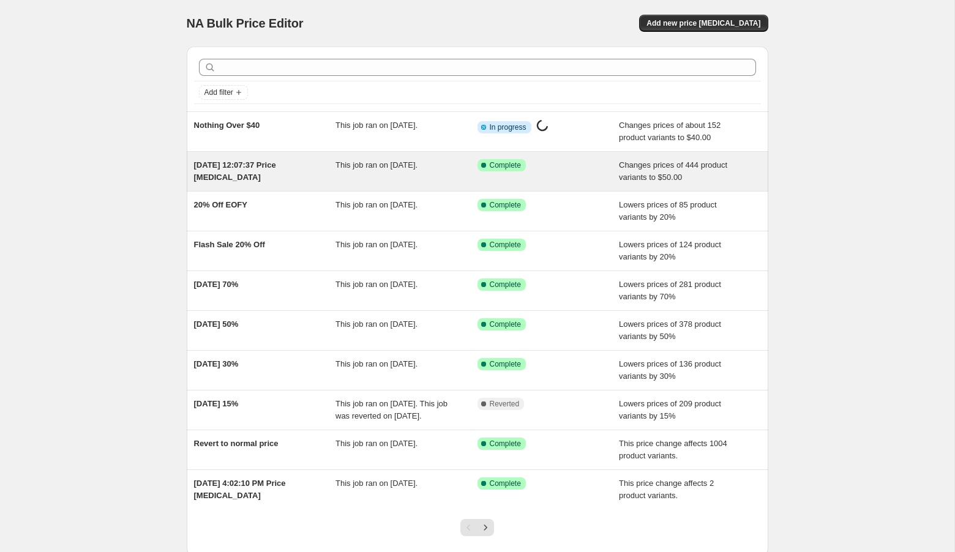
click at [268, 160] on span "25 Aug 2025, 12:07:37 Price change job" at bounding box center [235, 170] width 82 height 21
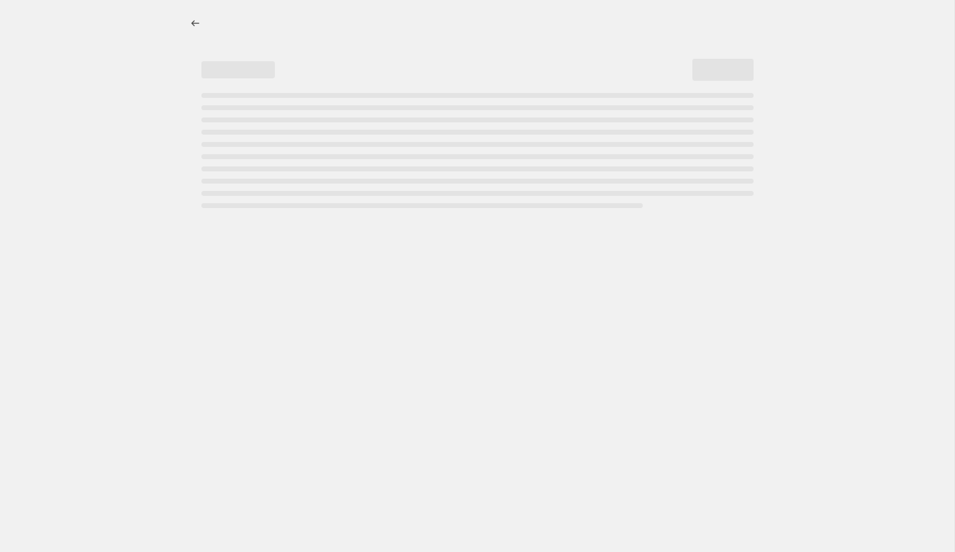
select select "no_change"
select select "tag"
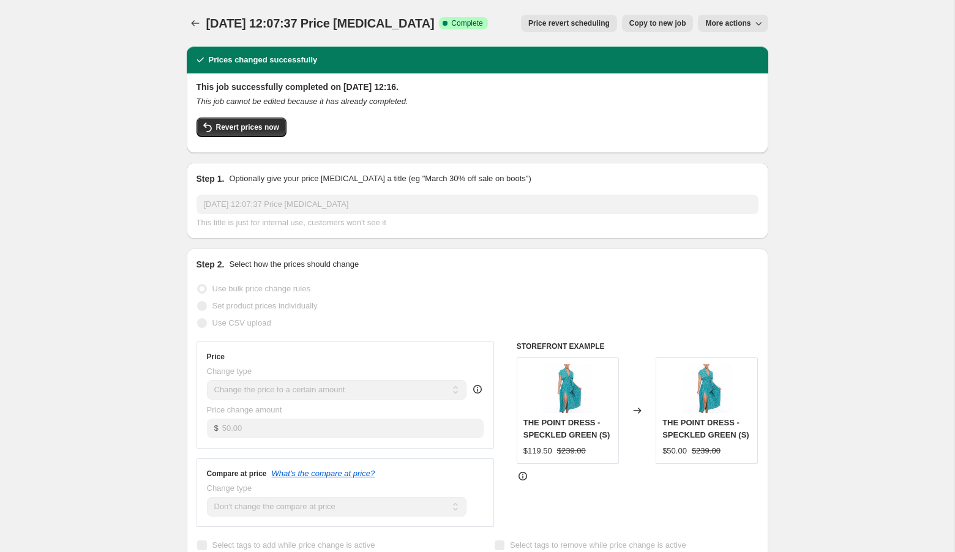
click at [744, 18] on span "More actions" at bounding box center [728, 23] width 45 height 10
click at [198, 19] on icon "Price change jobs" at bounding box center [195, 23] width 12 height 12
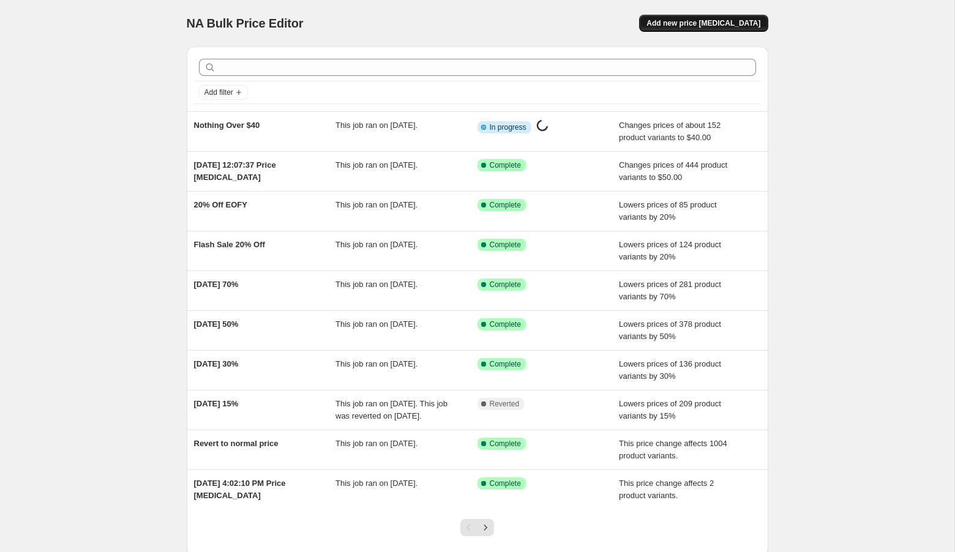
click at [738, 17] on button "Add new price change job" at bounding box center [703, 23] width 129 height 17
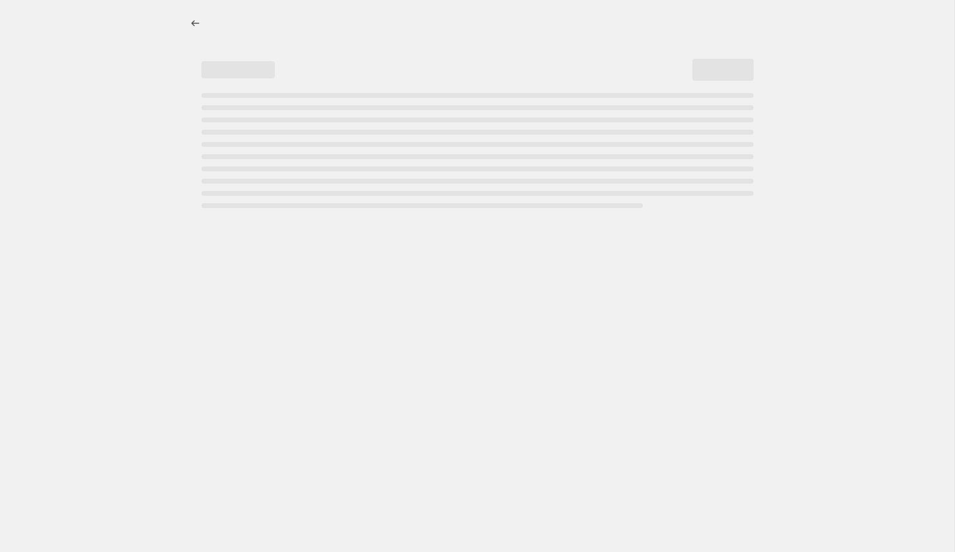
select select "percentage"
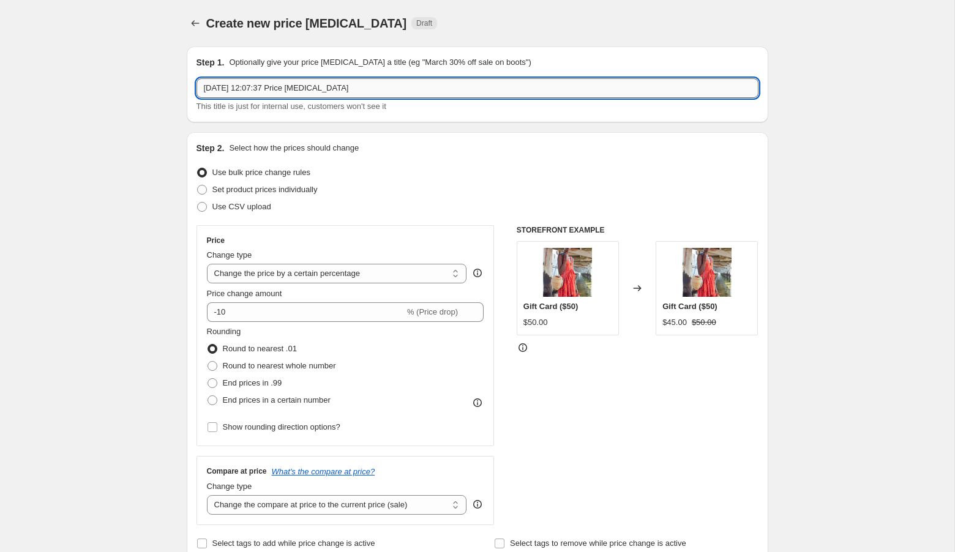
click at [421, 83] on input "25 Aug 2025, 12:07:37 Price change job" at bounding box center [478, 88] width 562 height 20
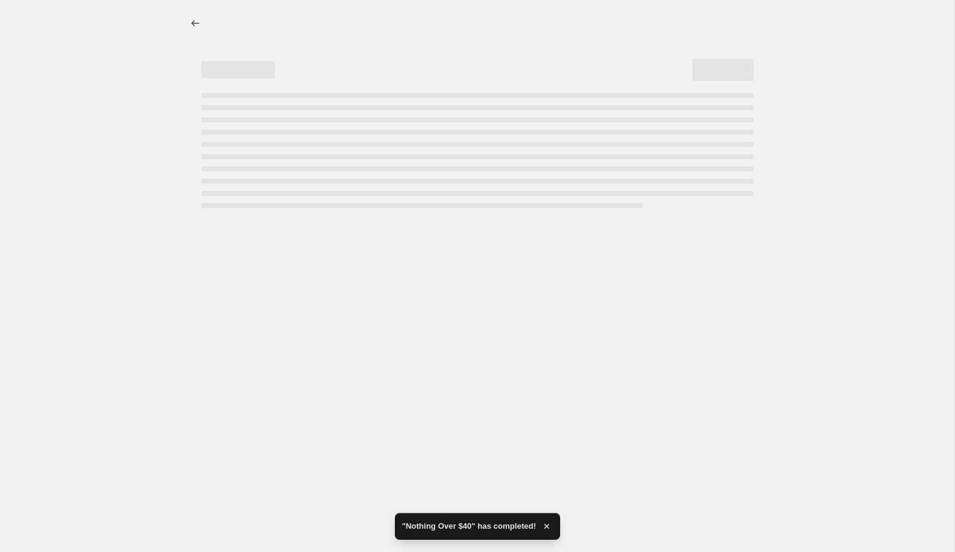
select select "percentage"
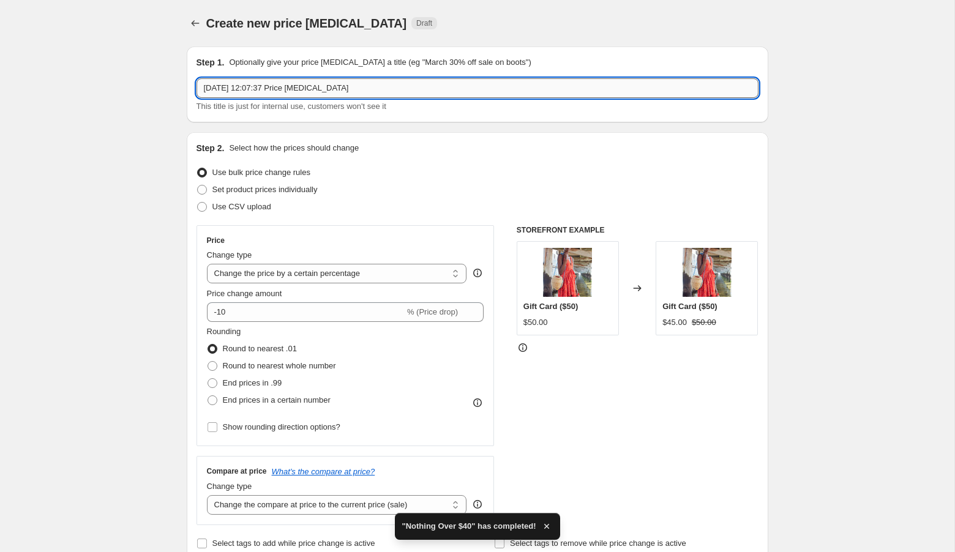
click at [395, 88] on input "25 Aug 2025, 12:07:37 Price change job" at bounding box center [478, 88] width 562 height 20
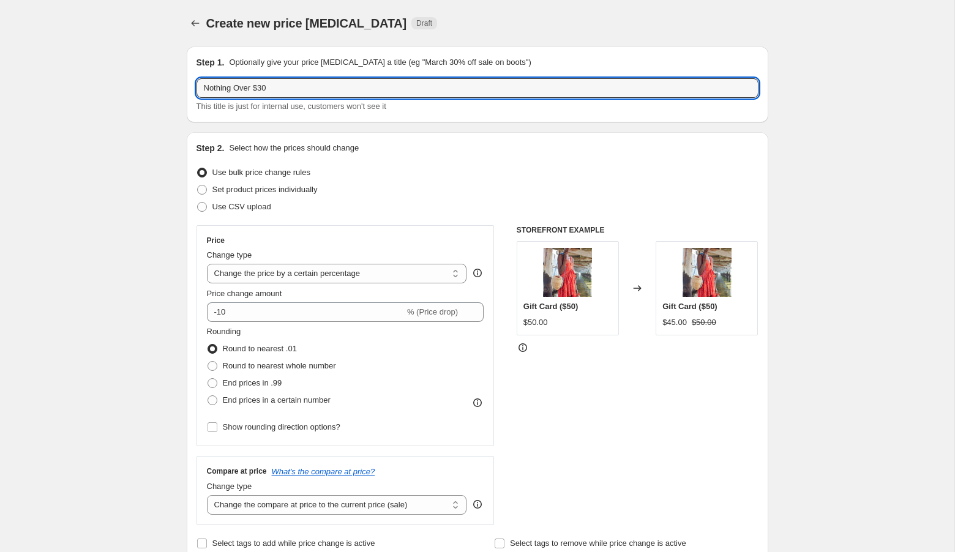
scroll to position [108, 0]
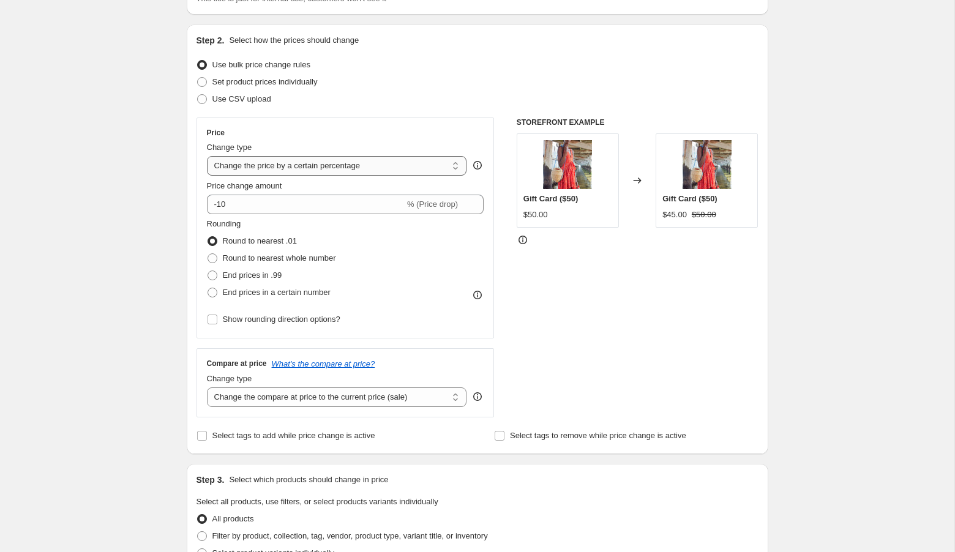
type input "Nothing Over $30"
click at [286, 165] on select "Change the price to a certain amount Change the price by a certain amount Chang…" at bounding box center [337, 166] width 260 height 20
select select "to"
click at [207, 156] on select "Change the price to a certain amount Change the price by a certain amount Chang…" at bounding box center [337, 166] width 260 height 20
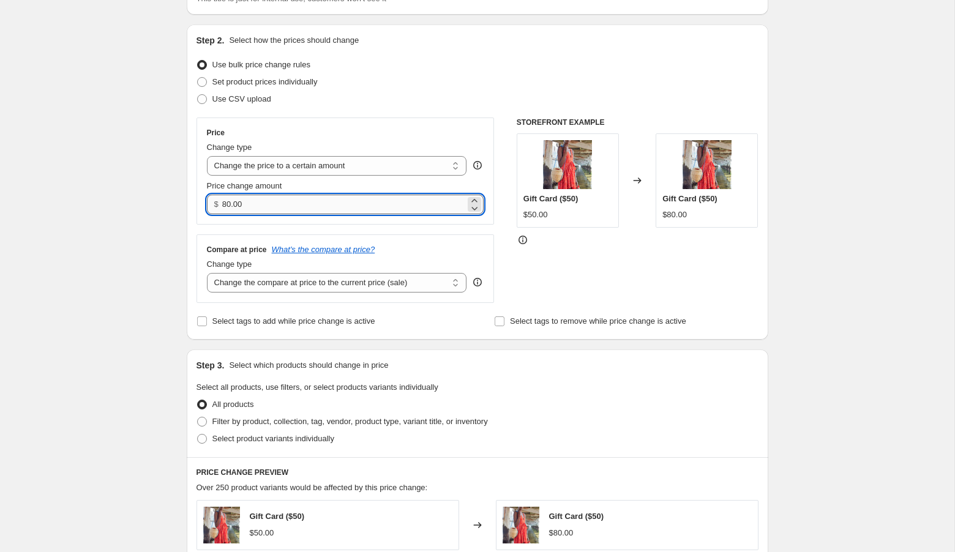
click at [271, 202] on input "80.00" at bounding box center [343, 205] width 243 height 20
type input "30.00"
click at [282, 284] on select "Change the compare at price to the current price (sale) Change the compare at p…" at bounding box center [337, 283] width 260 height 20
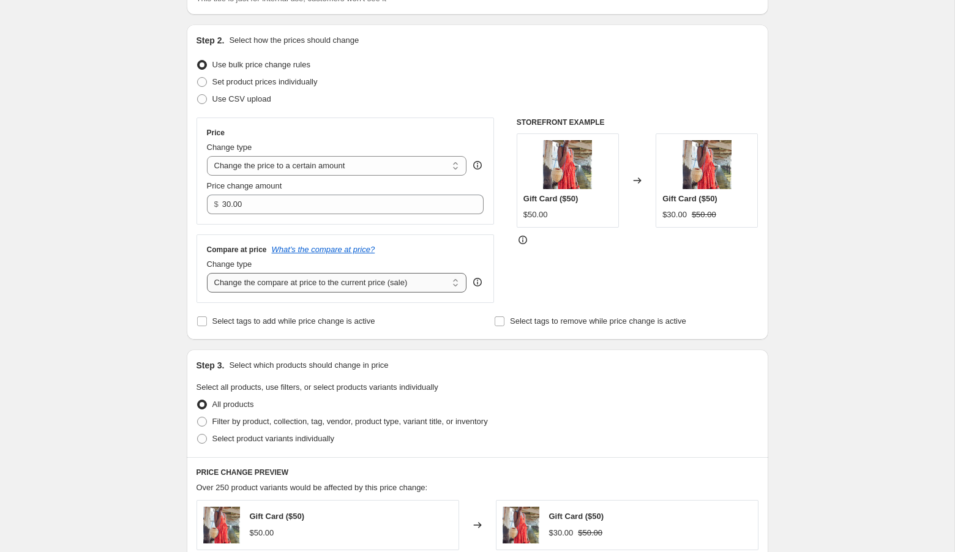
select select "no_change"
click at [207, 273] on select "Change the compare at price to the current price (sale) Change the compare at p…" at bounding box center [337, 283] width 260 height 20
click at [151, 379] on div "Create new price change job. This page is ready Create new price change job Dra…" at bounding box center [477, 481] width 955 height 1179
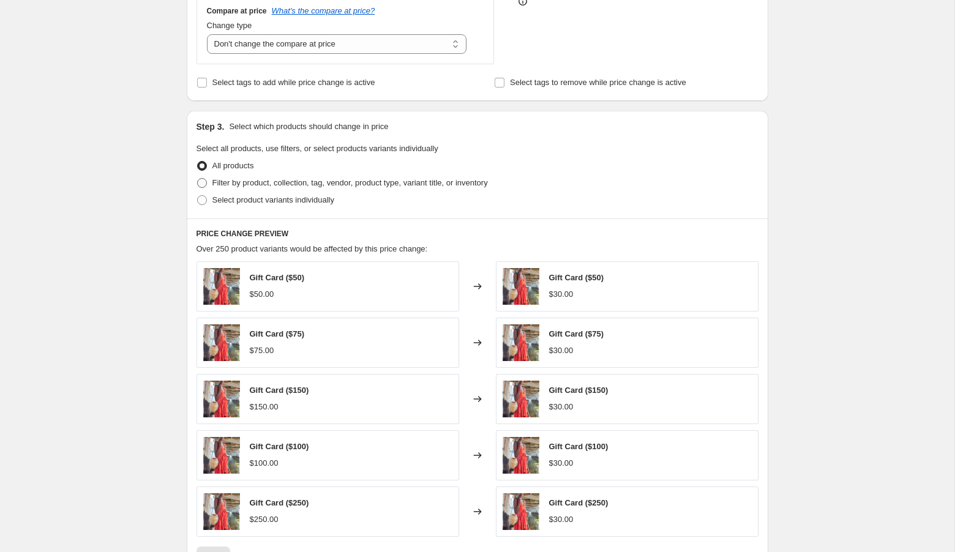
click at [224, 183] on span "Filter by product, collection, tag, vendor, product type, variant title, or inv…" at bounding box center [351, 182] width 276 height 9
click at [198, 179] on input "Filter by product, collection, tag, vendor, product type, variant title, or inv…" at bounding box center [197, 178] width 1 height 1
radio input "true"
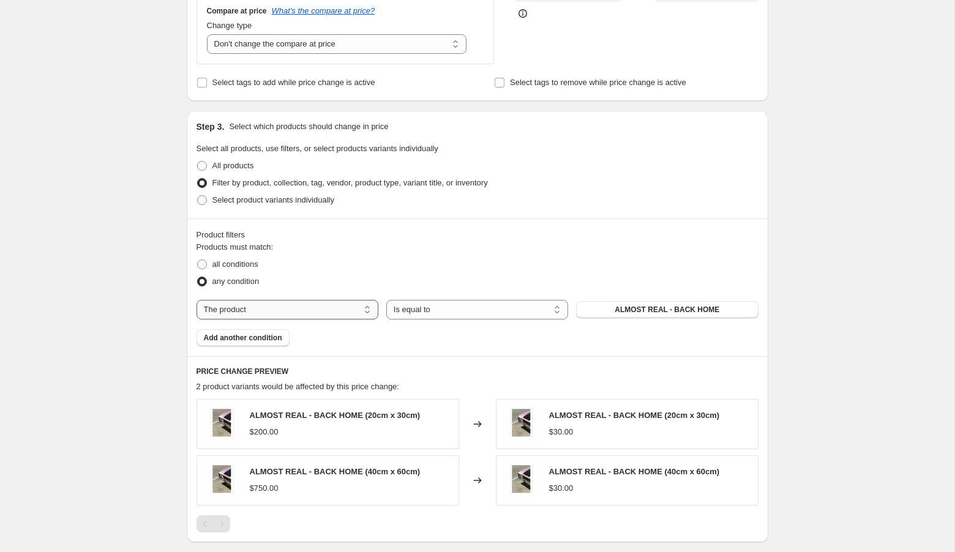
click at [268, 306] on select "The product The product's collection The product's tag The product's vendor The…" at bounding box center [288, 310] width 182 height 20
select select "tag"
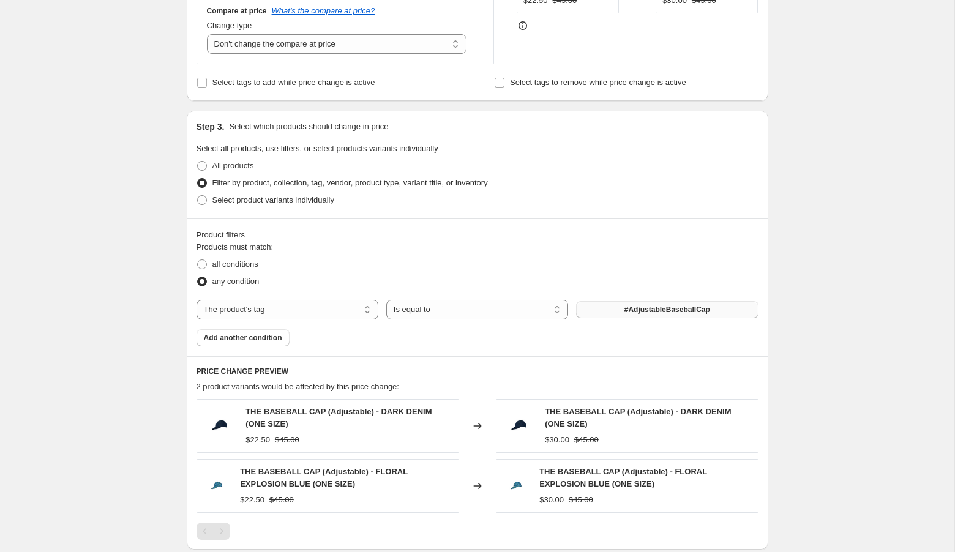
click at [636, 307] on span "#AdjustableBaseballCap" at bounding box center [668, 310] width 86 height 10
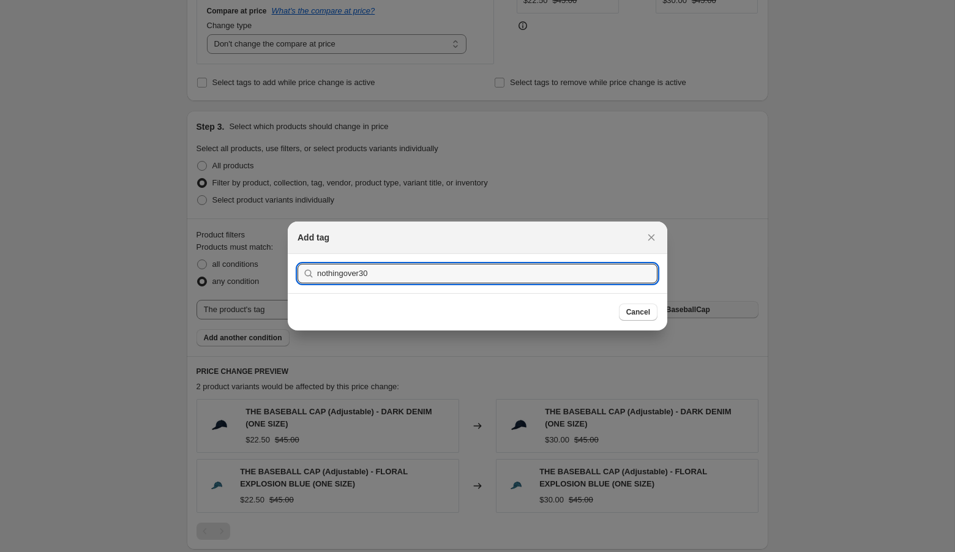
type input "nothingover30"
click at [298, 254] on button "Submit" at bounding box center [315, 260] width 35 height 13
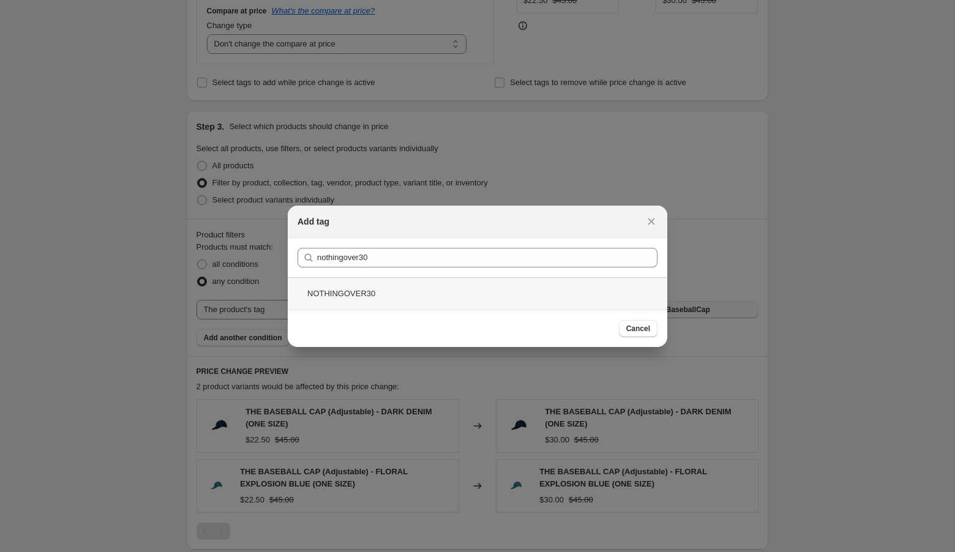
click at [524, 291] on div "NOTHINGOVER30" at bounding box center [478, 293] width 380 height 32
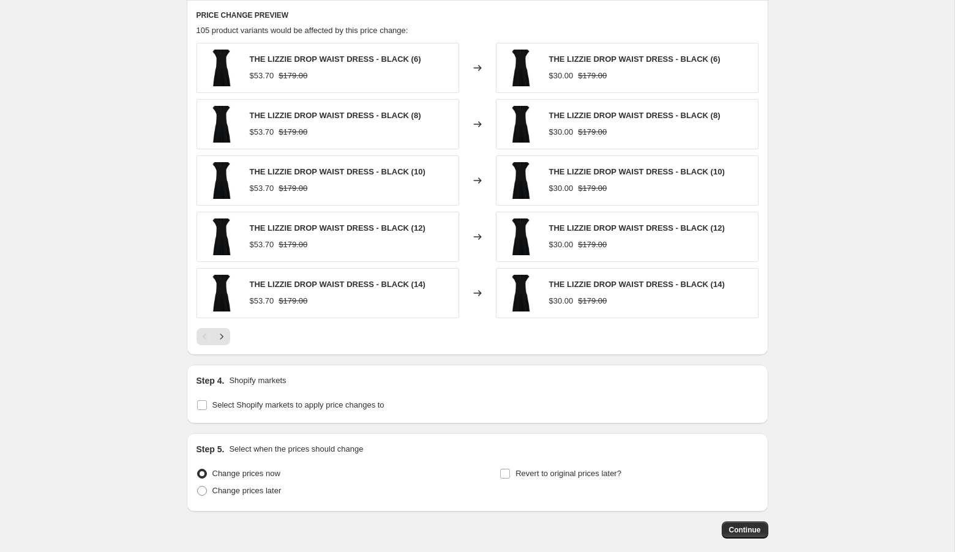
scroll to position [759, 0]
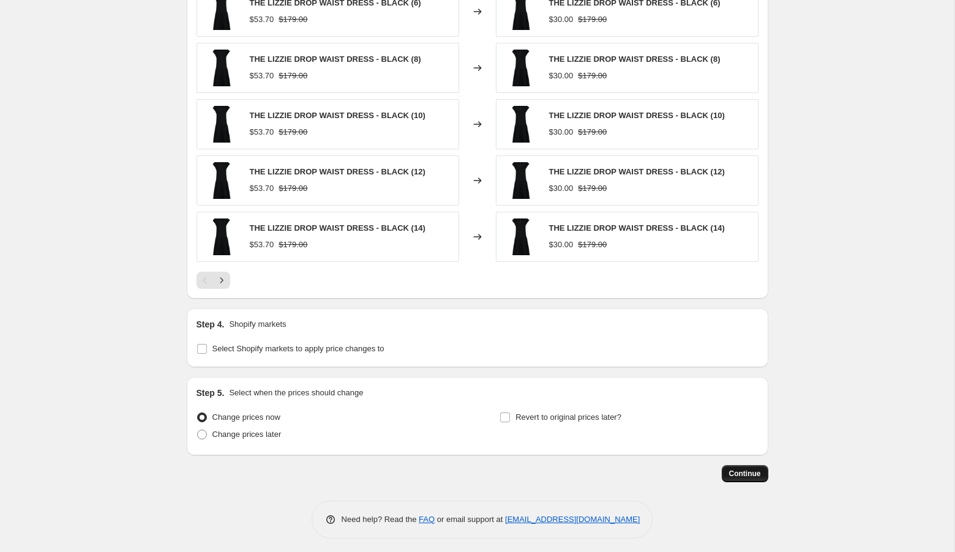
click at [750, 472] on span "Continue" at bounding box center [745, 474] width 32 height 10
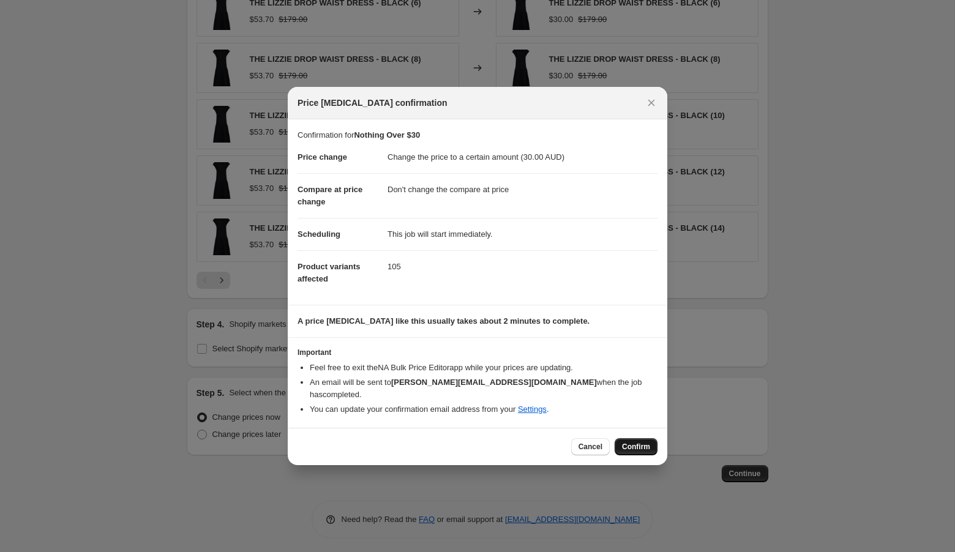
click at [632, 442] on span "Confirm" at bounding box center [636, 447] width 28 height 10
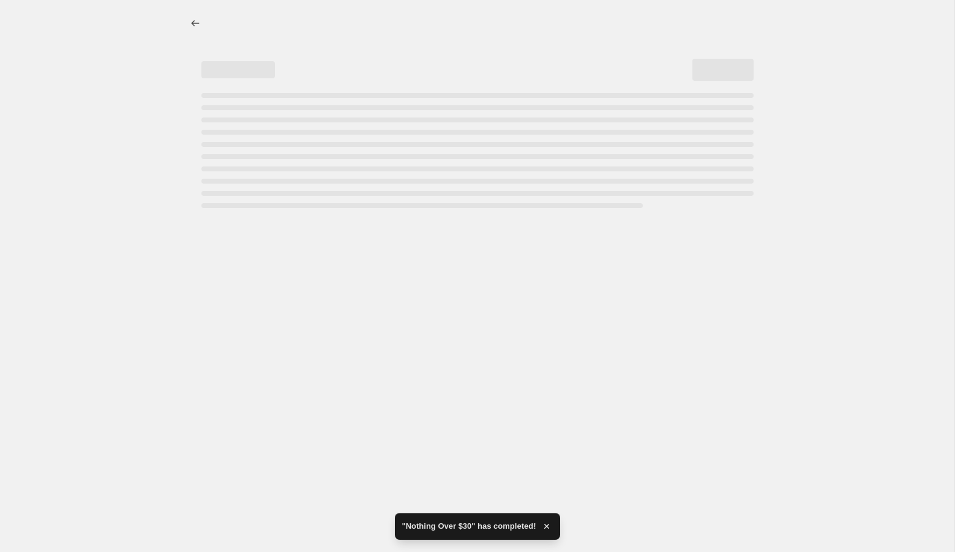
select select "no_change"
select select "tag"
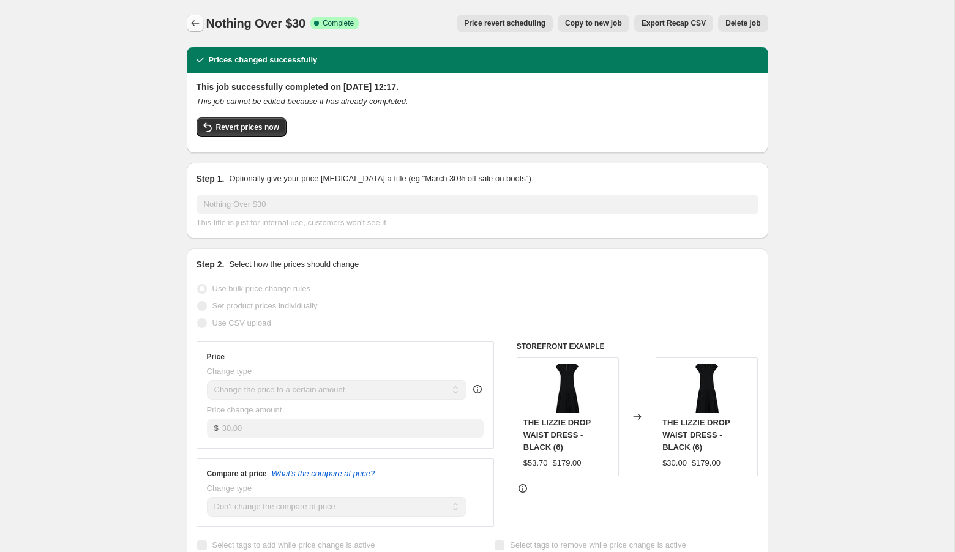
click at [195, 24] on icon "Price change jobs" at bounding box center [195, 23] width 12 height 12
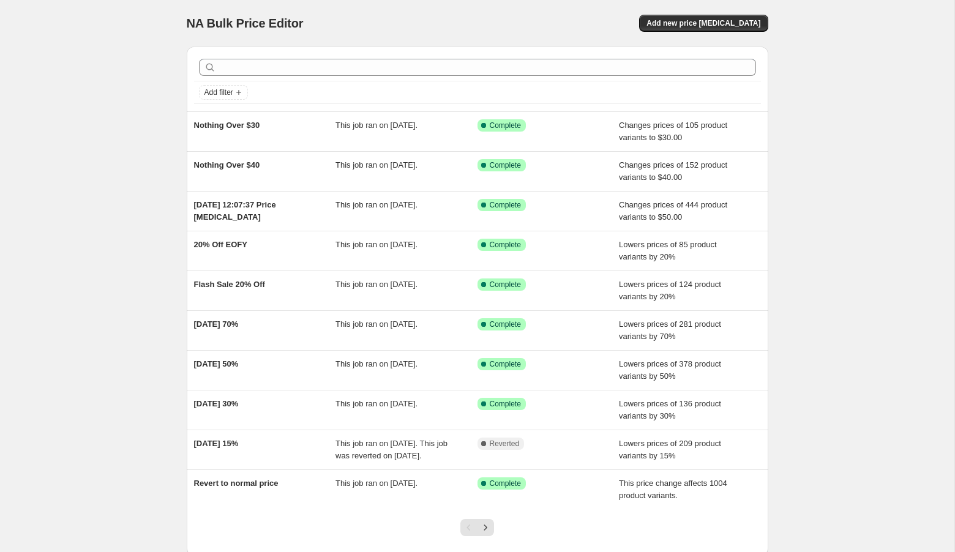
click at [687, 33] on div "NA Bulk Price Editor. This page is ready NA Bulk Price Editor Add new price cha…" at bounding box center [478, 23] width 582 height 47
click at [685, 23] on span "Add new price change job" at bounding box center [704, 23] width 114 height 10
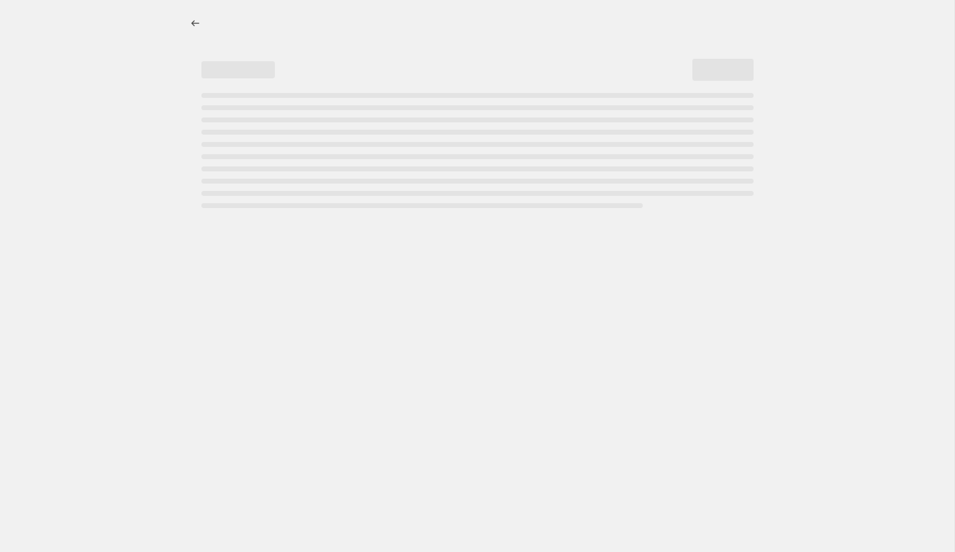
select select "percentage"
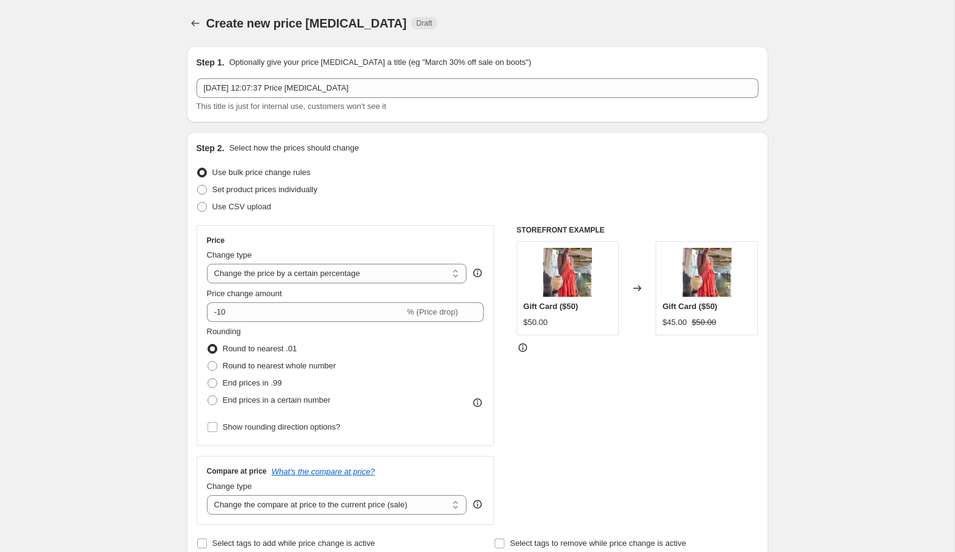
click at [450, 100] on div "This title is just for internal use, customers won't see it" at bounding box center [478, 106] width 562 height 12
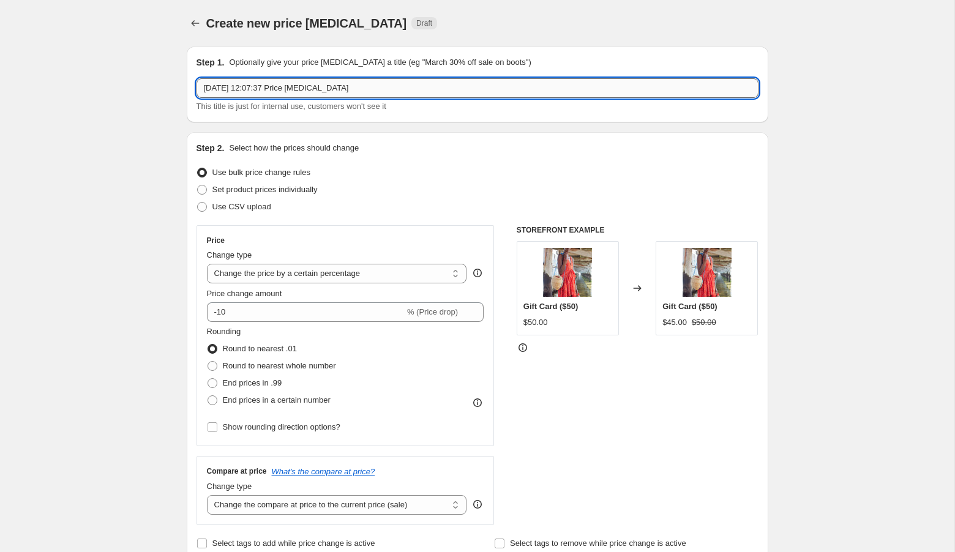
click at [444, 87] on input "25 Aug 2025, 12:07:37 Price change job" at bounding box center [478, 88] width 562 height 20
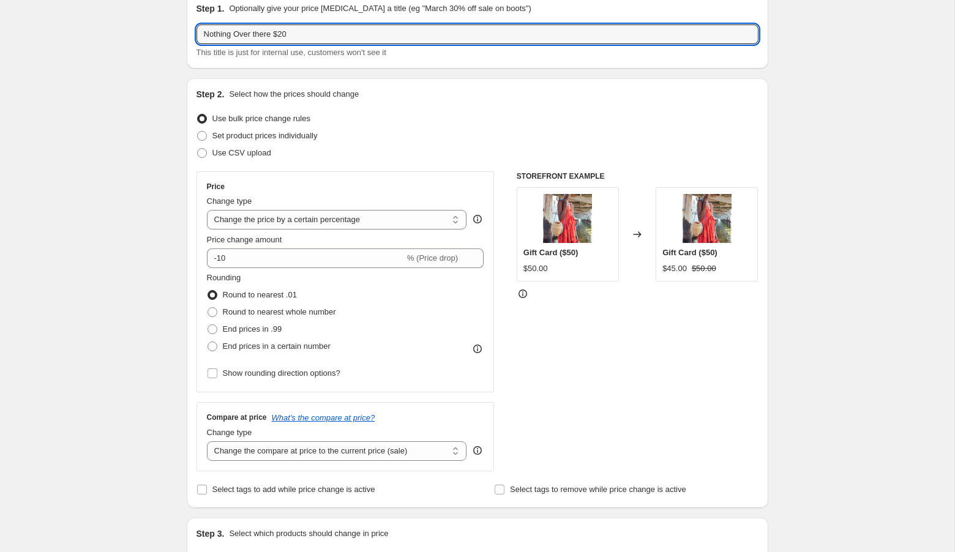
scroll to position [102, 0]
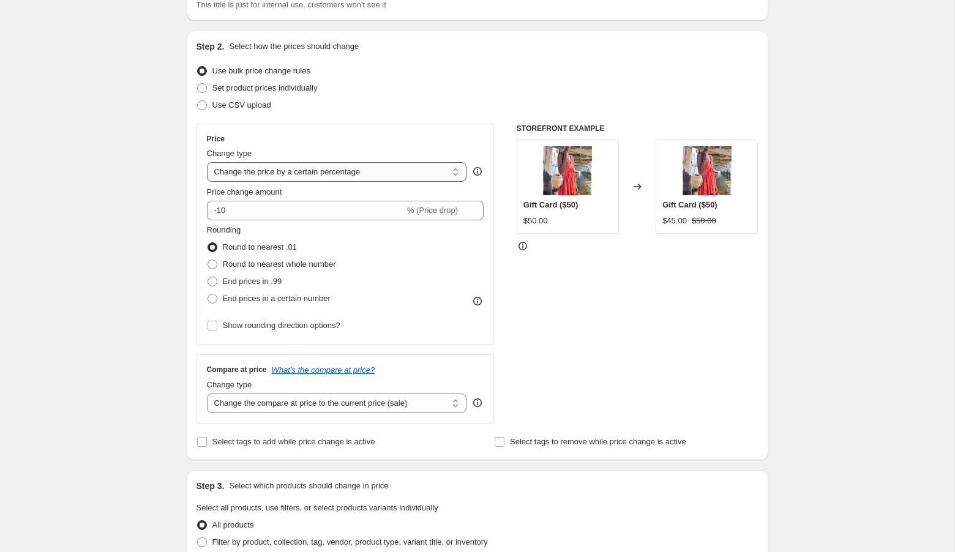
type input "Nothing Over there $20"
click at [289, 170] on select "Change the price to a certain amount Change the price by a certain amount Chang…" at bounding box center [337, 172] width 260 height 20
select select "to"
click at [207, 162] on select "Change the price to a certain amount Change the price by a certain amount Chang…" at bounding box center [337, 172] width 260 height 20
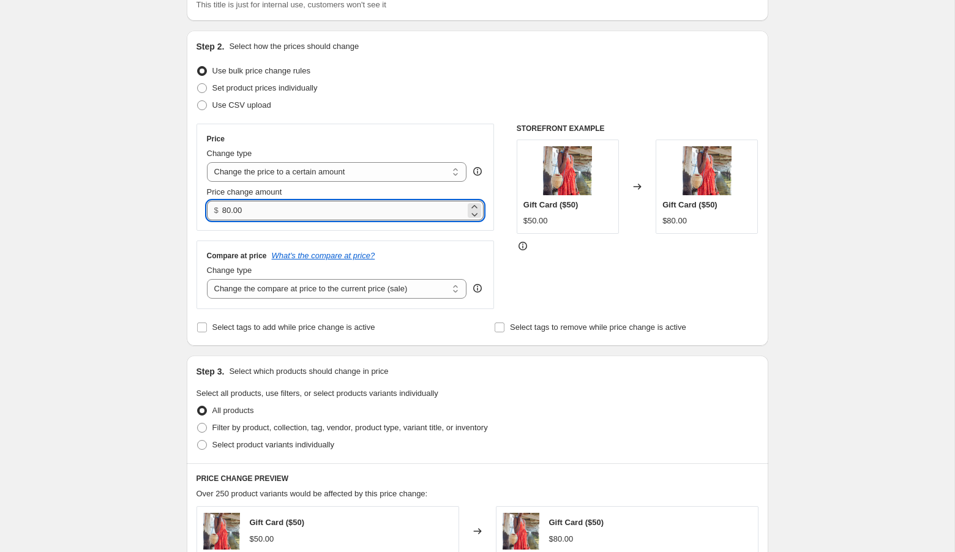
click at [288, 211] on input "80.00" at bounding box center [343, 211] width 243 height 20
type input "20.00"
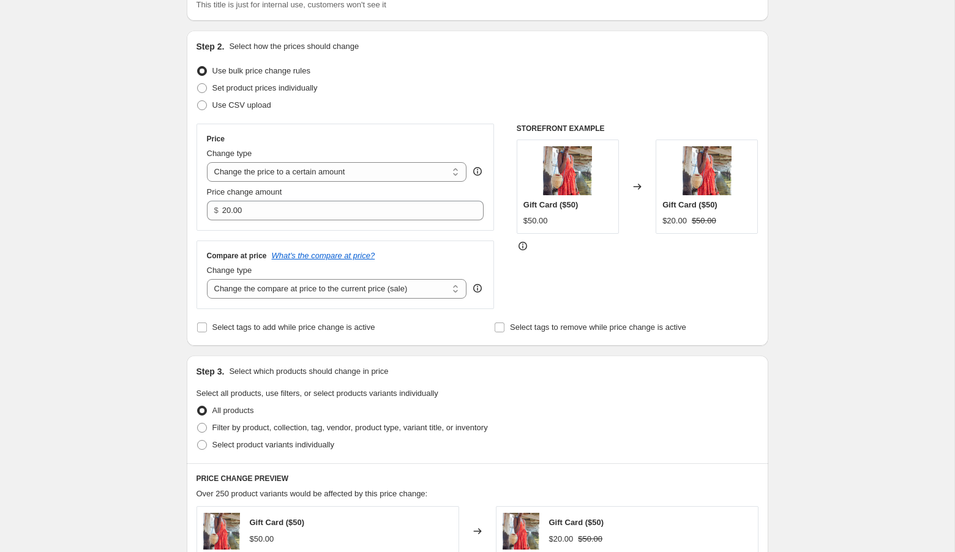
click at [134, 281] on div "Create new price change job. This page is ready Create new price change job Dra…" at bounding box center [477, 487] width 955 height 1179
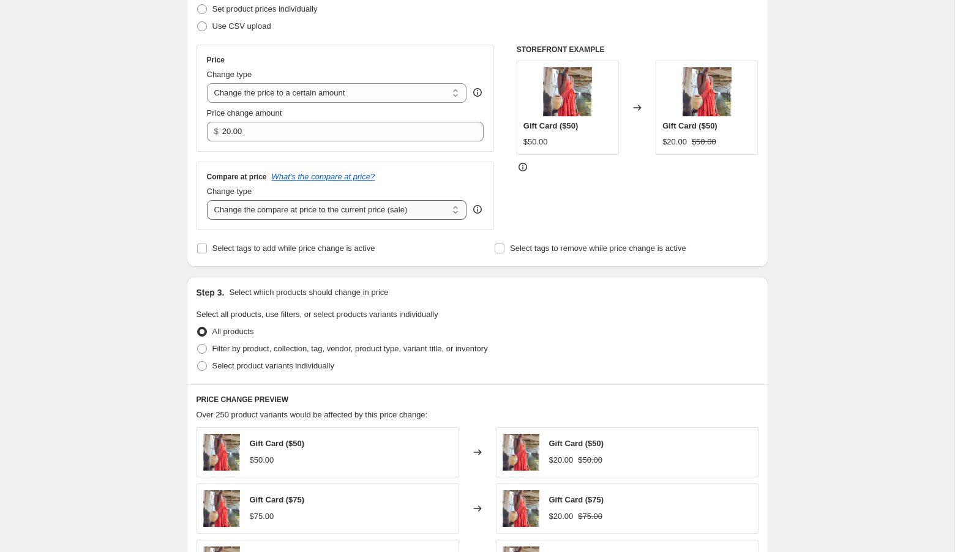
scroll to position [231, 0]
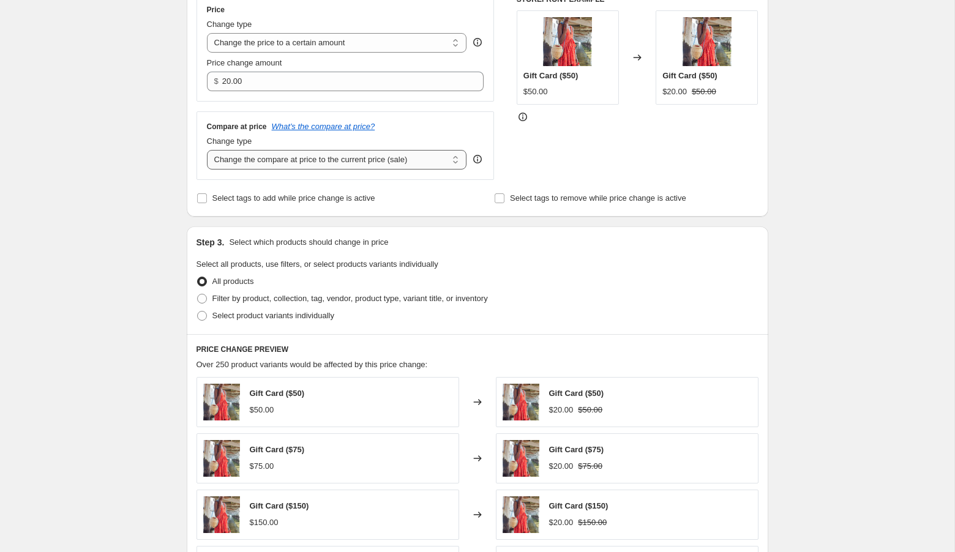
click at [322, 161] on select "Change the compare at price to the current price (sale) Change the compare at p…" at bounding box center [337, 160] width 260 height 20
select select "no_change"
click at [207, 150] on select "Change the compare at price to the current price (sale) Change the compare at p…" at bounding box center [337, 160] width 260 height 20
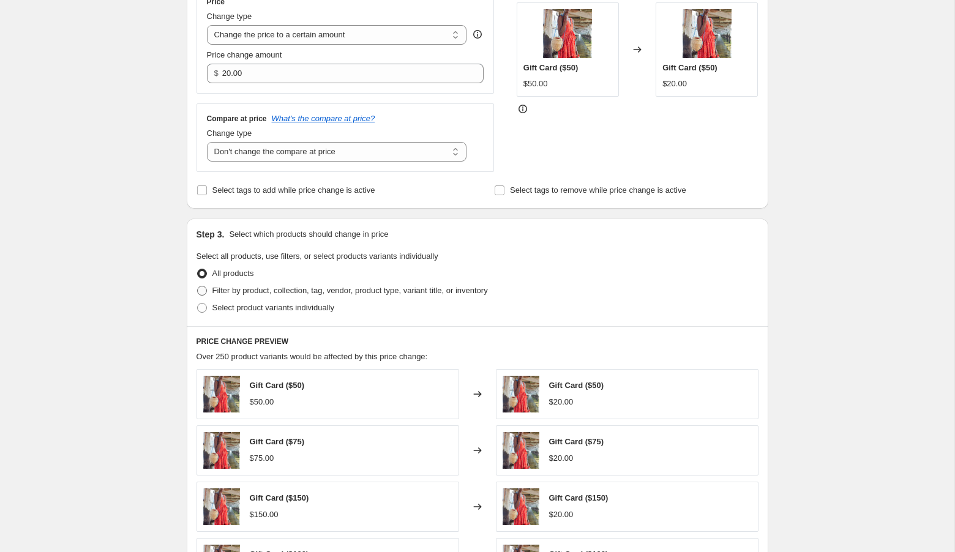
click at [290, 288] on span "Filter by product, collection, tag, vendor, product type, variant title, or inv…" at bounding box center [351, 290] width 276 height 9
click at [198, 287] on input "Filter by product, collection, tag, vendor, product type, variant title, or inv…" at bounding box center [197, 286] width 1 height 1
radio input "true"
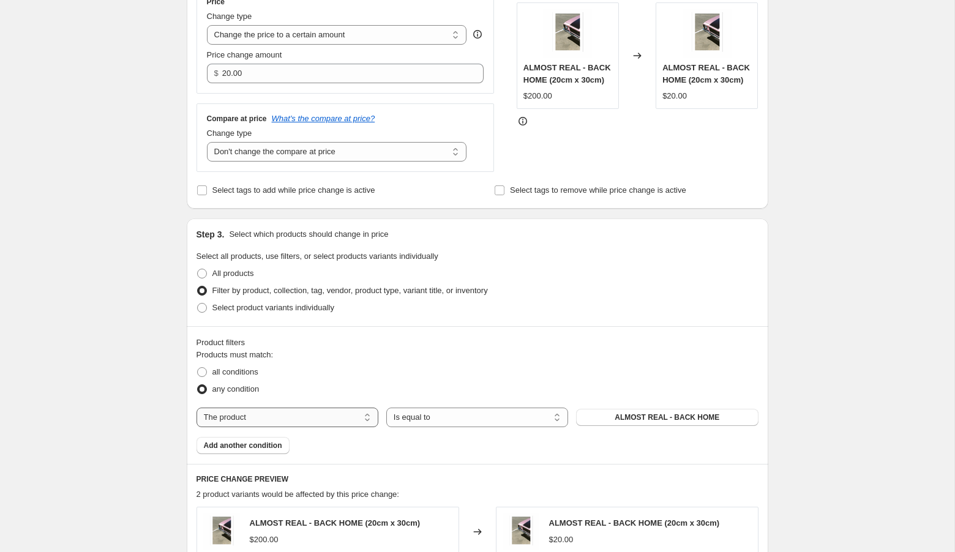
click at [326, 418] on select "The product The product's collection The product's tag The product's vendor The…" at bounding box center [288, 418] width 182 height 20
select select "tag"
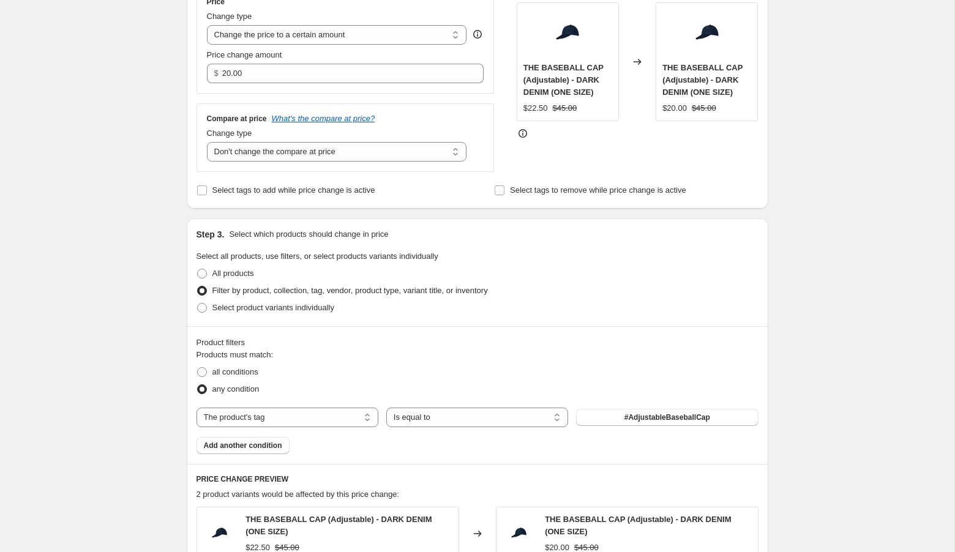
click at [627, 419] on span "#AdjustableBaseballCap" at bounding box center [668, 418] width 86 height 10
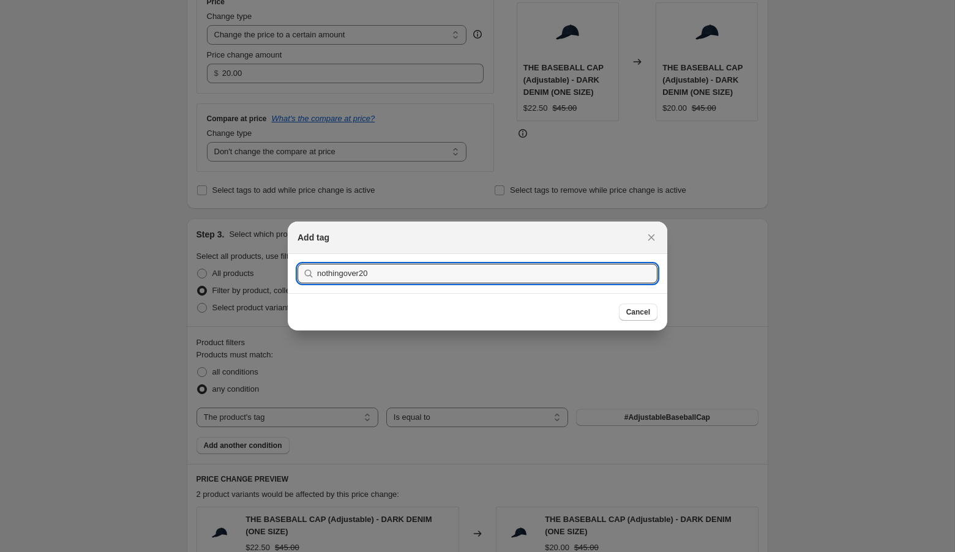
type input "nothingover20"
click at [298, 254] on button "Submit" at bounding box center [315, 260] width 35 height 13
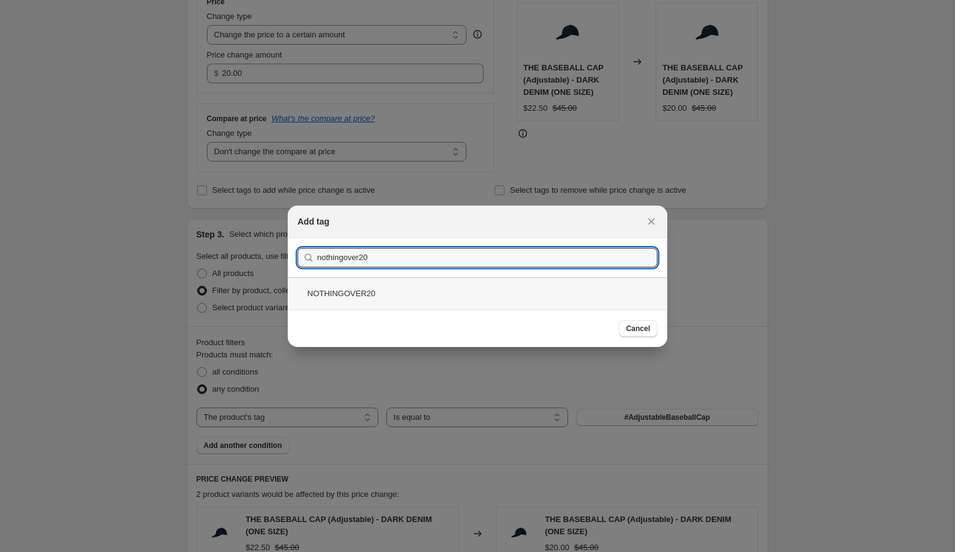
click at [587, 288] on div "NOTHINGOVER20" at bounding box center [478, 293] width 380 height 32
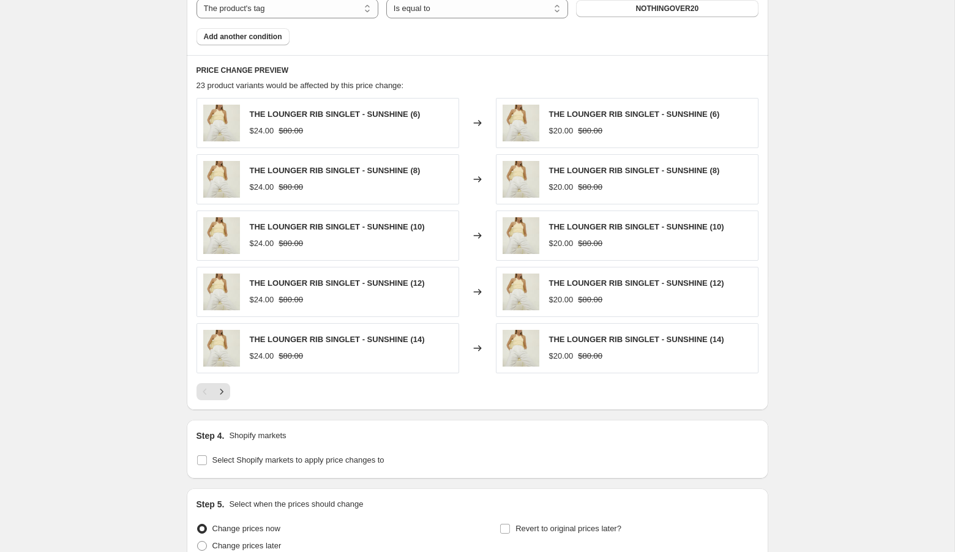
scroll to position [759, 0]
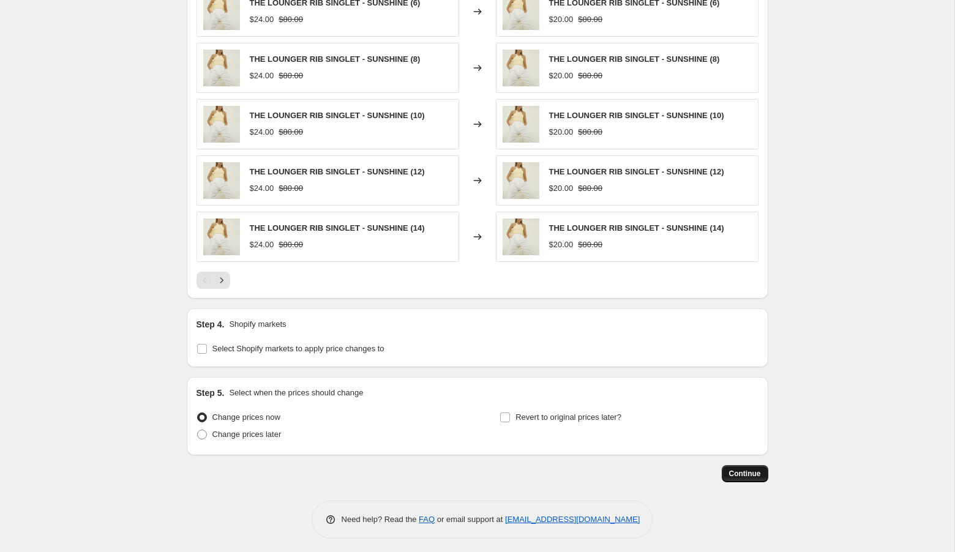
click at [733, 471] on span "Continue" at bounding box center [745, 474] width 32 height 10
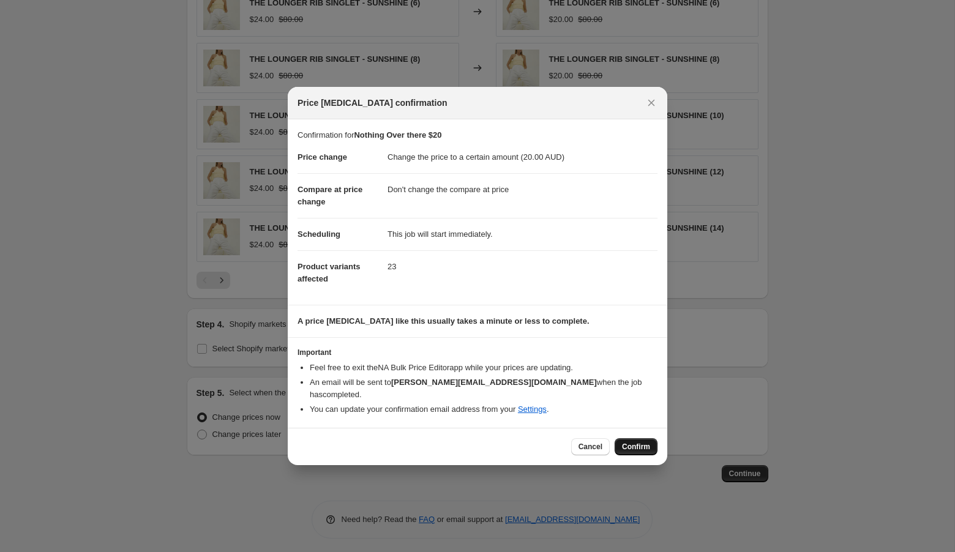
click at [634, 443] on span "Confirm" at bounding box center [636, 447] width 28 height 10
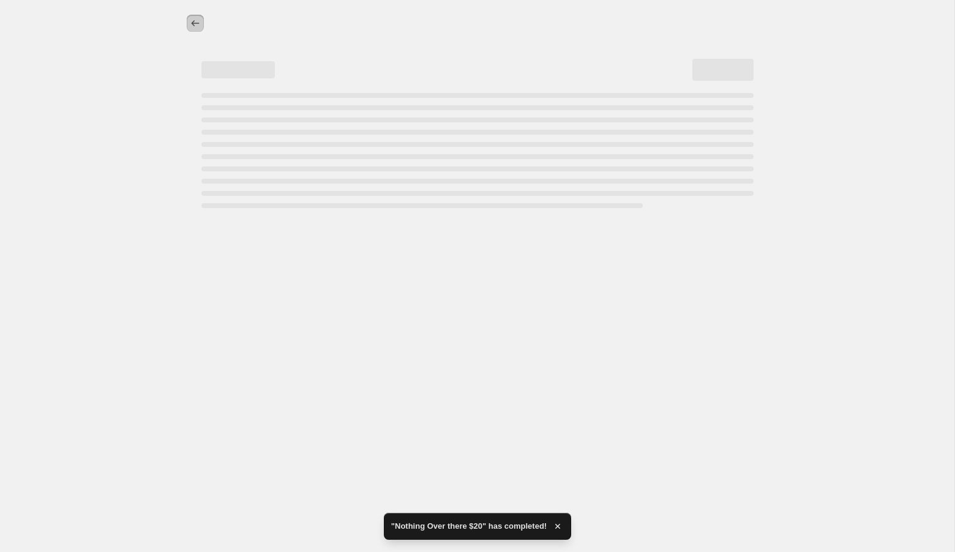
click at [197, 19] on icon "Price change jobs" at bounding box center [195, 23] width 12 height 12
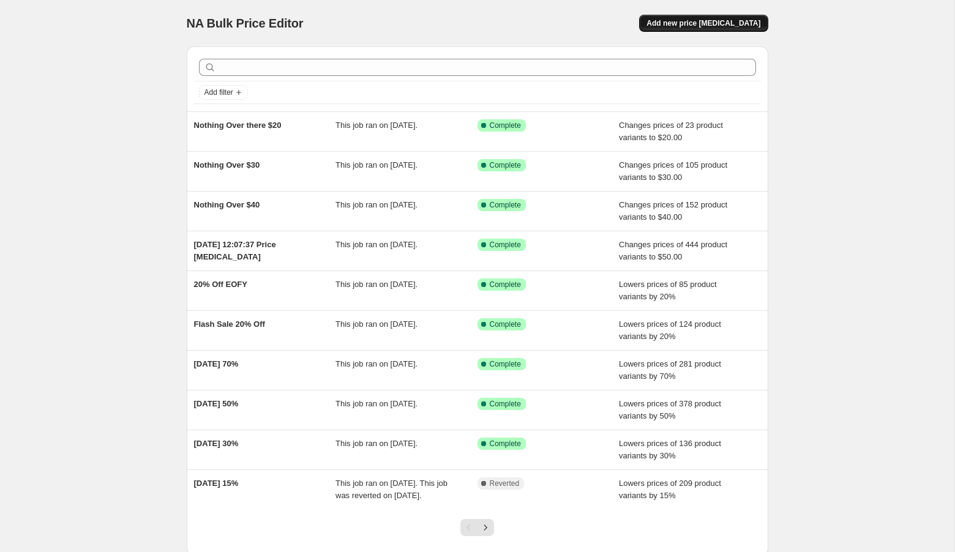
click at [706, 26] on span "Add new price change job" at bounding box center [704, 23] width 114 height 10
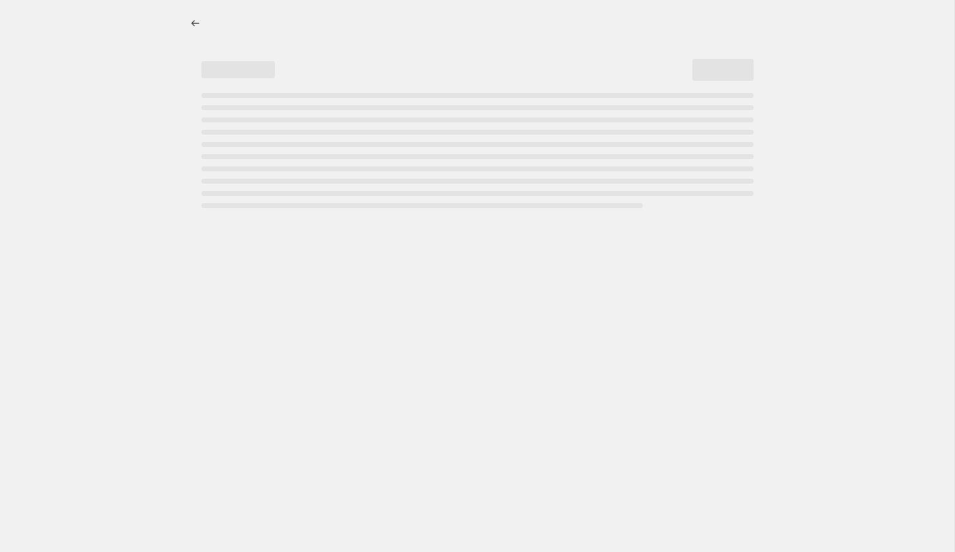
select select "percentage"
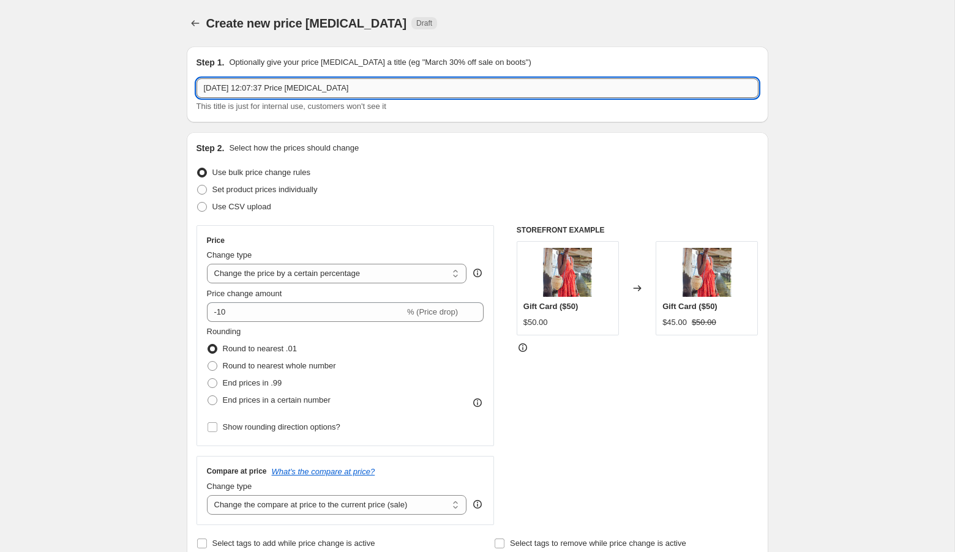
click at [344, 88] on input "25 Aug 2025, 12:07:37 Price change job" at bounding box center [478, 88] width 562 height 20
type input "Nothing Over $15"
click at [268, 271] on select "Change the price to a certain amount Change the price by a certain amount Chang…" at bounding box center [337, 274] width 260 height 20
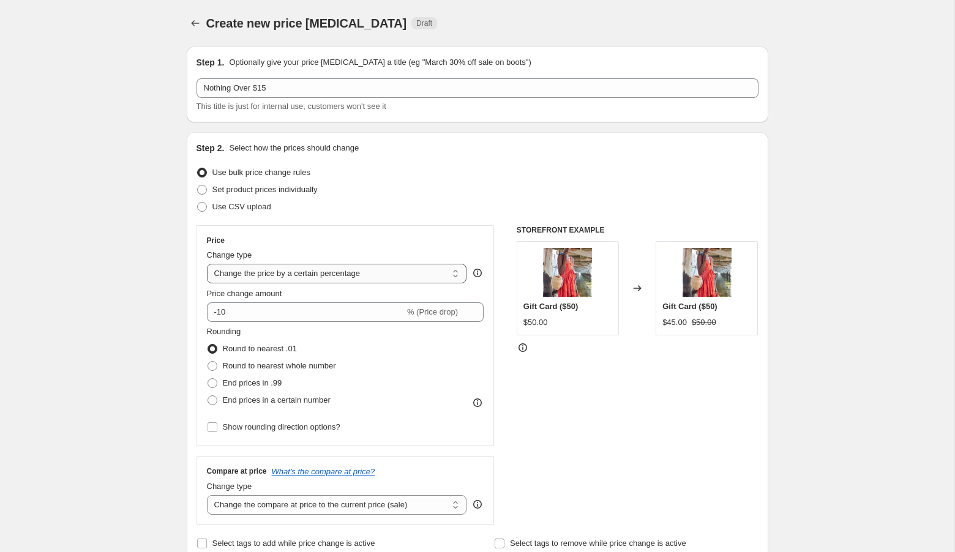
select select "to"
click at [207, 264] on select "Change the price to a certain amount Change the price by a certain amount Chang…" at bounding box center [337, 274] width 260 height 20
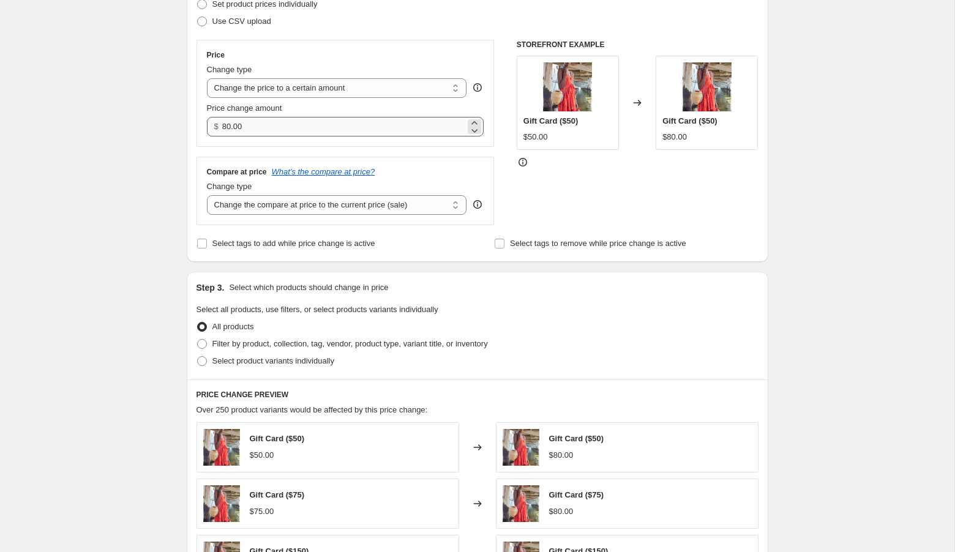
scroll to position [241, 0]
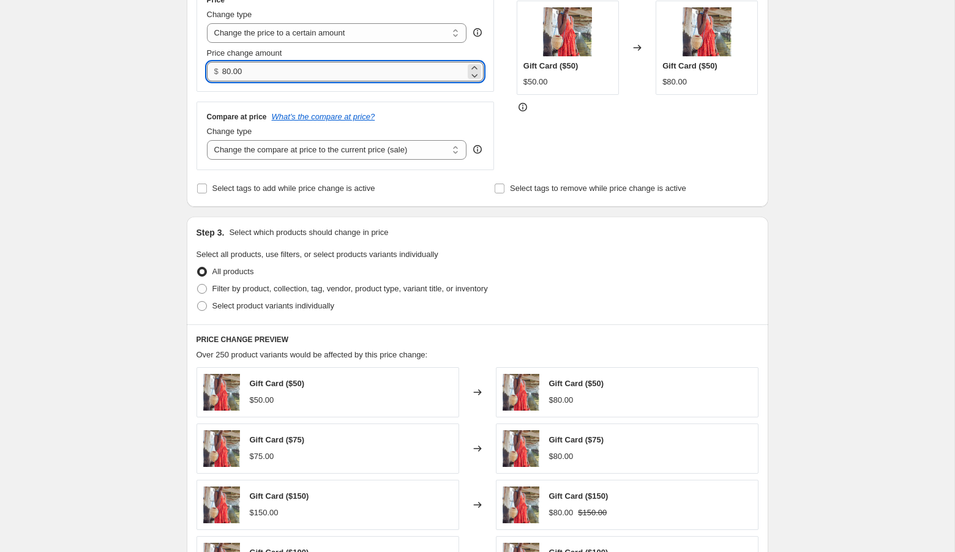
click at [306, 72] on input "80.00" at bounding box center [343, 72] width 243 height 20
type input "15.00"
click at [252, 157] on select "Change the compare at price to the current price (sale) Change the compare at p…" at bounding box center [337, 150] width 260 height 20
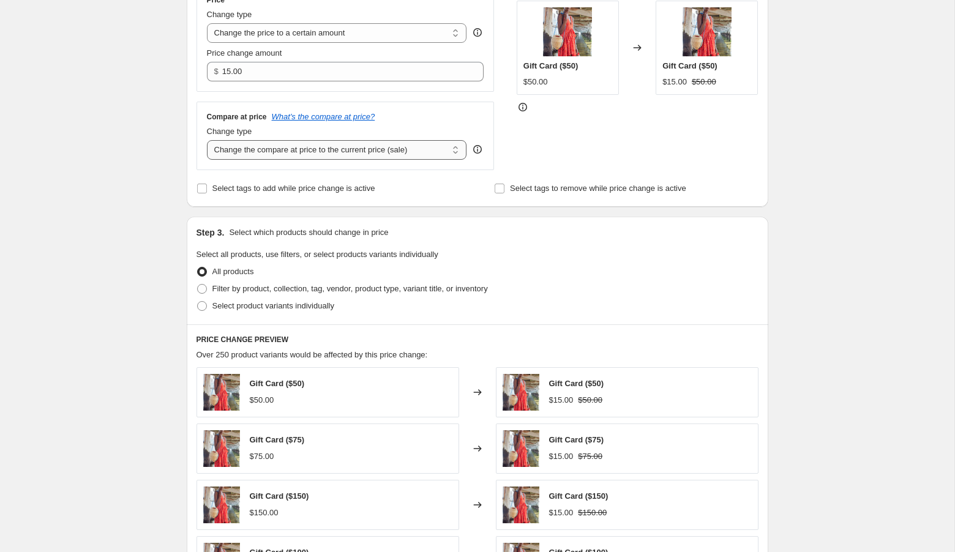
select select "no_change"
click at [207, 140] on select "Change the compare at price to the current price (sale) Change the compare at p…" at bounding box center [337, 150] width 260 height 20
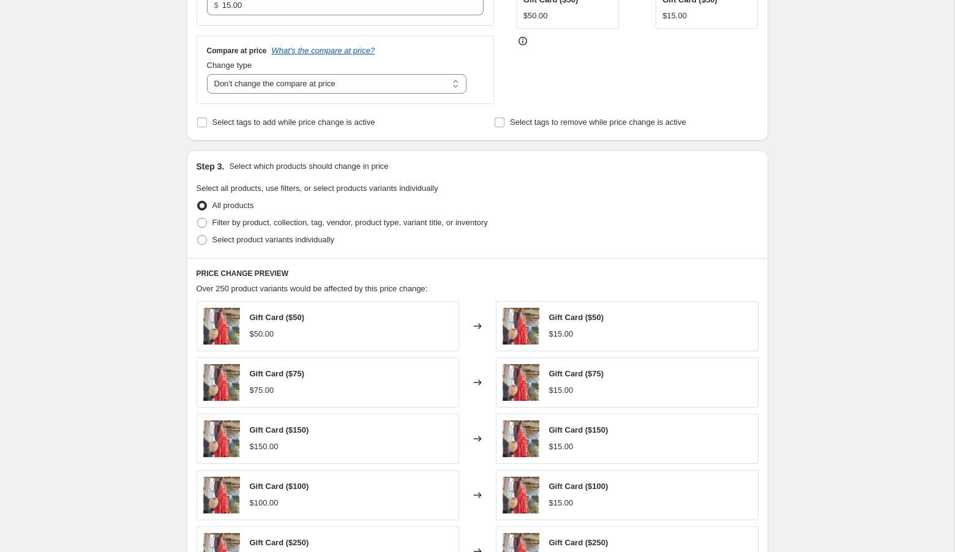
scroll to position [339, 0]
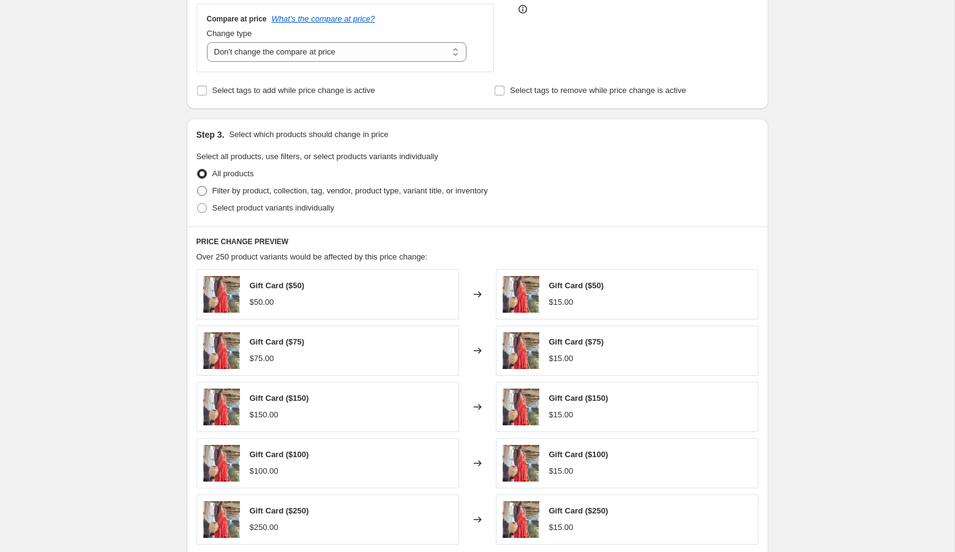
click at [236, 187] on span "Filter by product, collection, tag, vendor, product type, variant title, or inv…" at bounding box center [351, 190] width 276 height 9
click at [198, 187] on input "Filter by product, collection, tag, vendor, product type, variant title, or inv…" at bounding box center [197, 186] width 1 height 1
radio input "true"
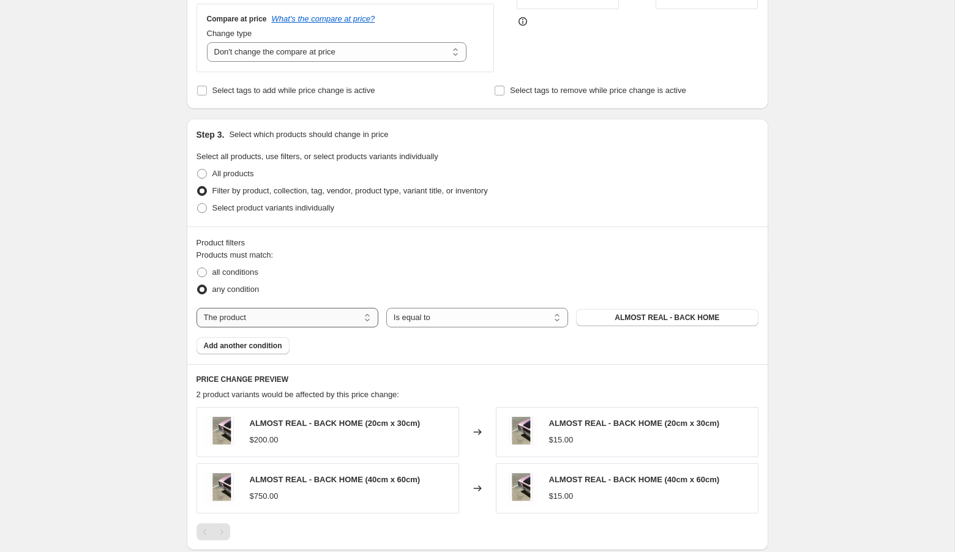
click at [297, 318] on select "The product The product's collection The product's tag The product's vendor The…" at bounding box center [288, 318] width 182 height 20
select select "tag"
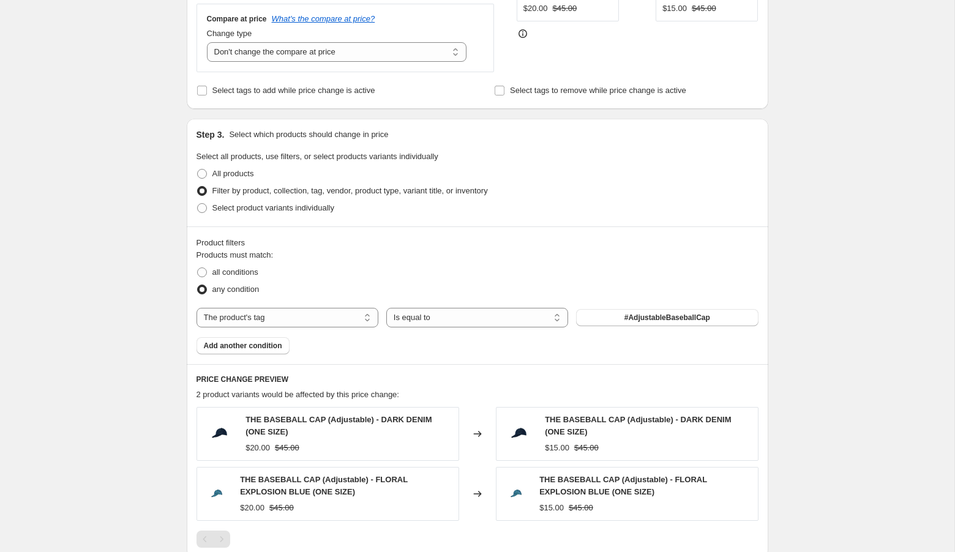
click at [627, 319] on span "#AdjustableBaseballCap" at bounding box center [668, 318] width 86 height 10
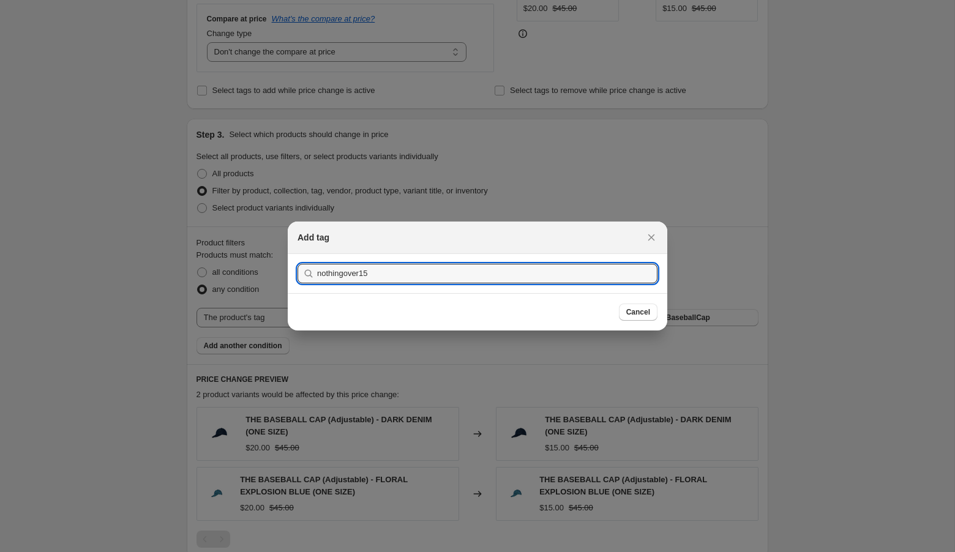
type input "nothingover15"
click at [298, 254] on button "Submit" at bounding box center [315, 260] width 35 height 13
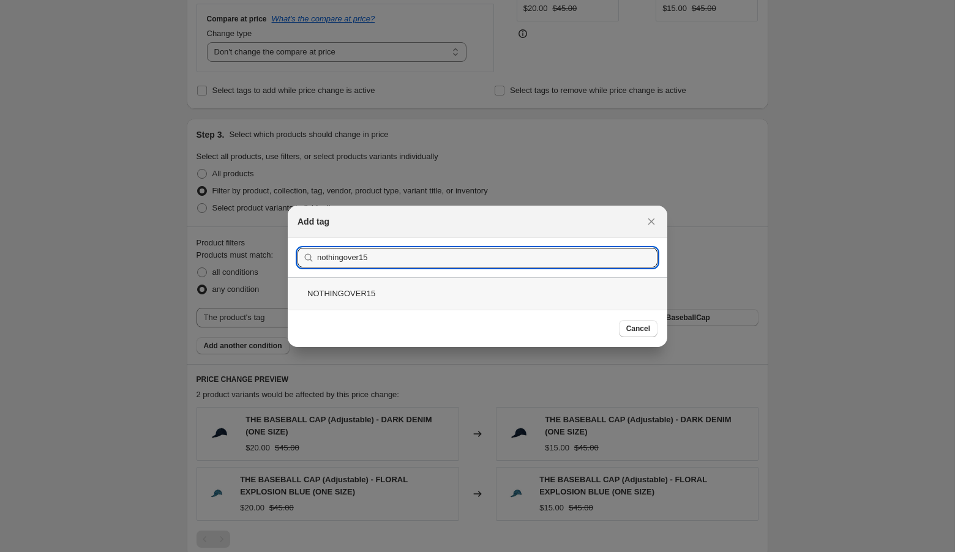
click at [555, 287] on div "NOTHINGOVER15" at bounding box center [478, 293] width 380 height 32
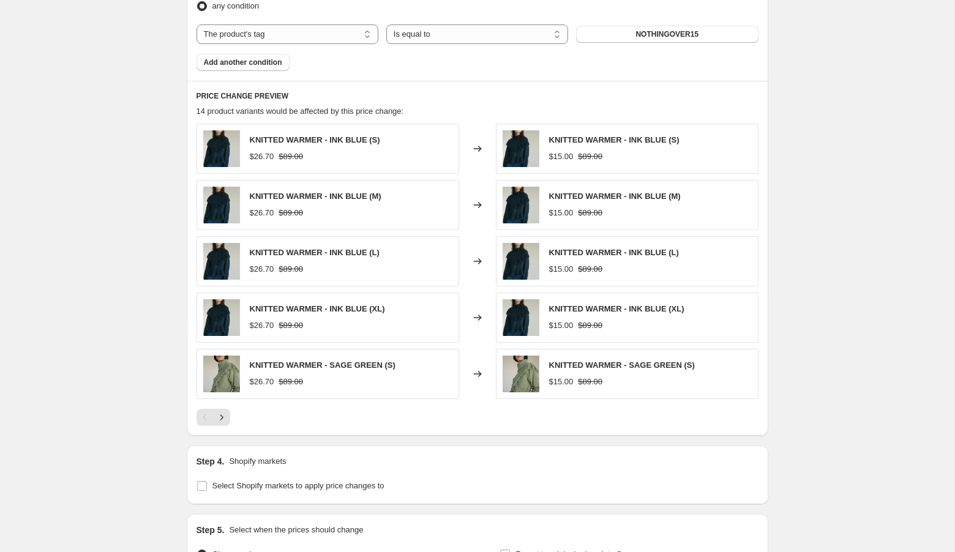
scroll to position [759, 0]
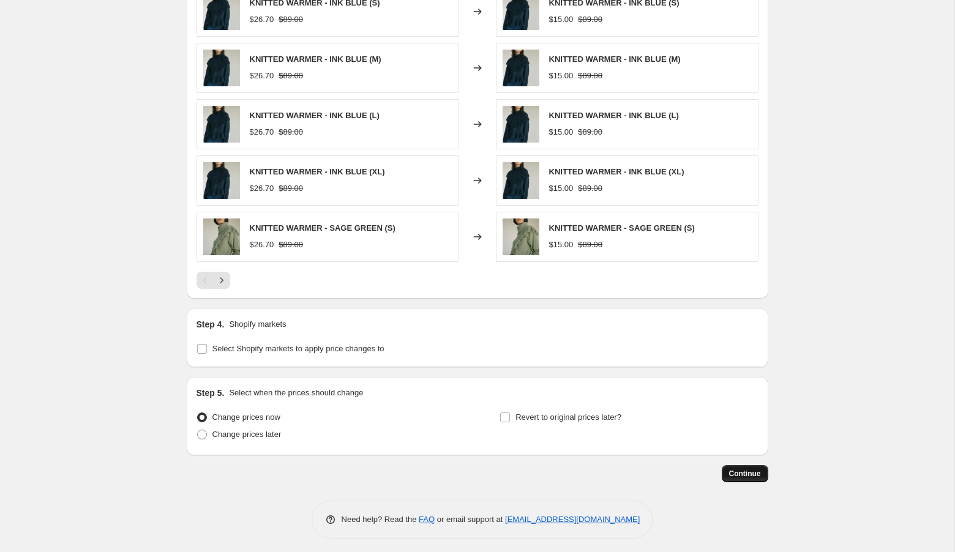
click at [734, 469] on span "Continue" at bounding box center [745, 474] width 32 height 10
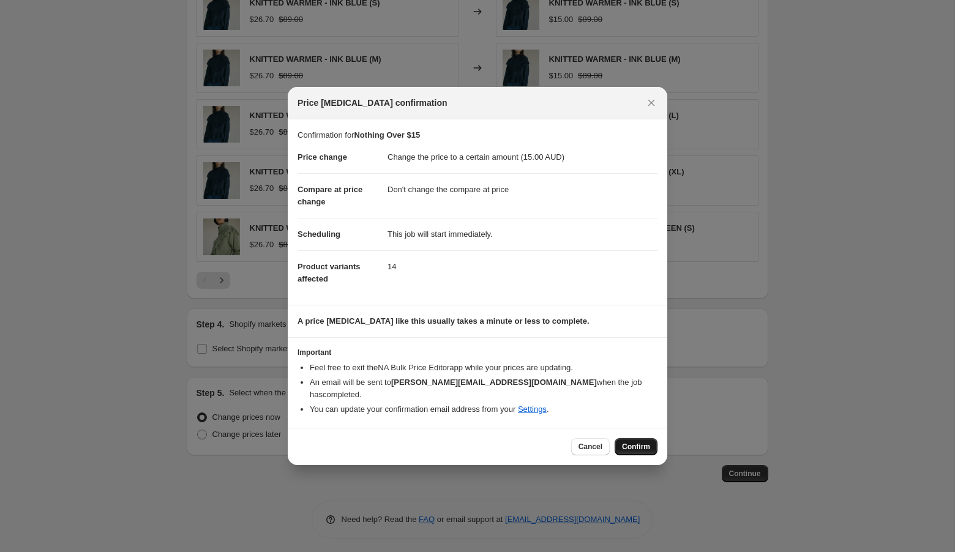
click at [644, 448] on button "Confirm" at bounding box center [636, 447] width 43 height 17
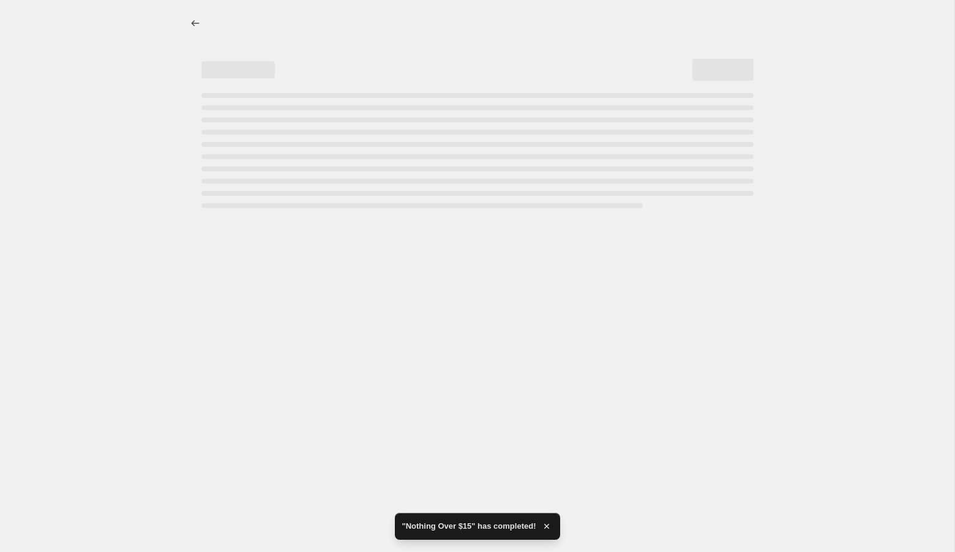
select select "no_change"
select select "tag"
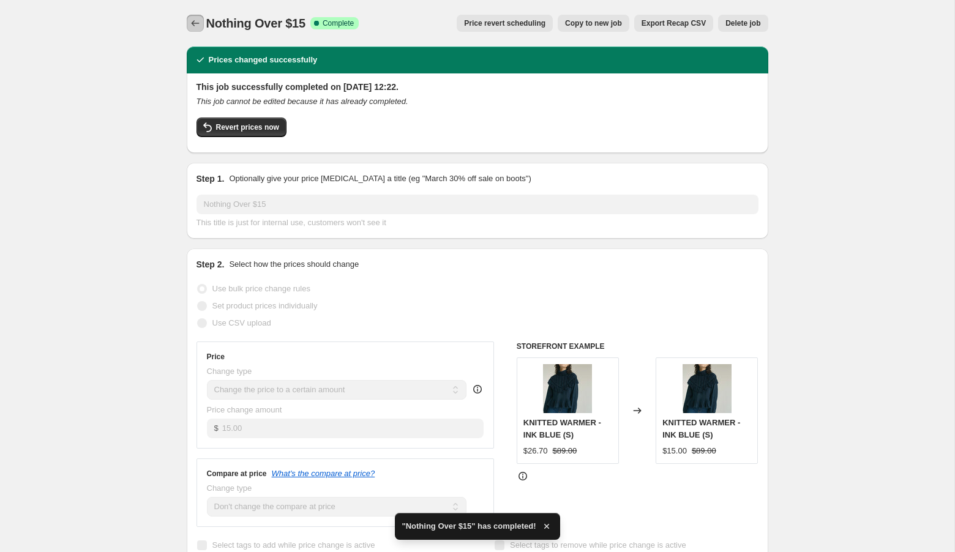
click at [202, 29] on button "Price change jobs" at bounding box center [195, 23] width 17 height 17
